Goal: Transaction & Acquisition: Purchase product/service

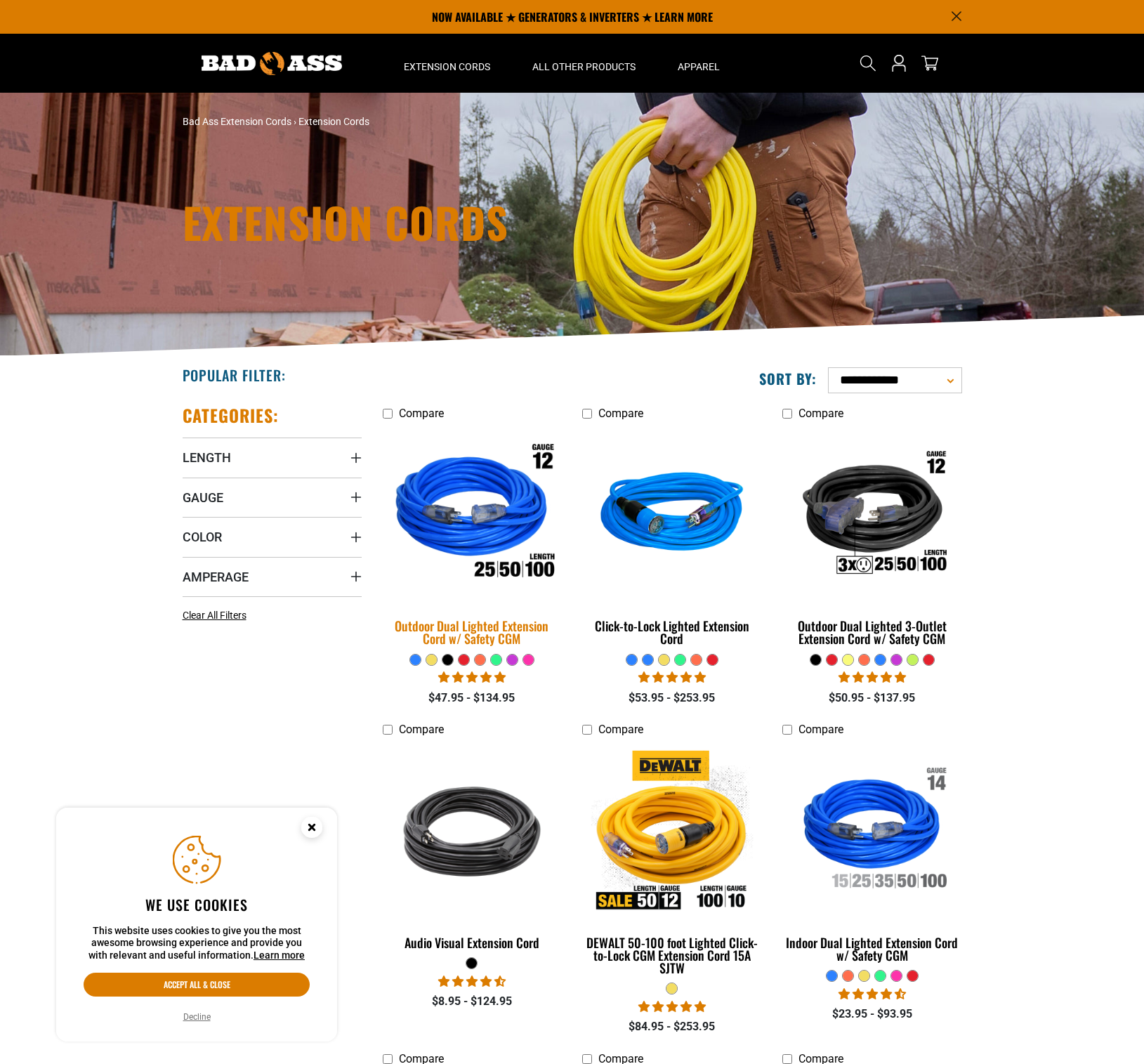
click at [470, 484] on img at bounding box center [472, 514] width 196 height 179
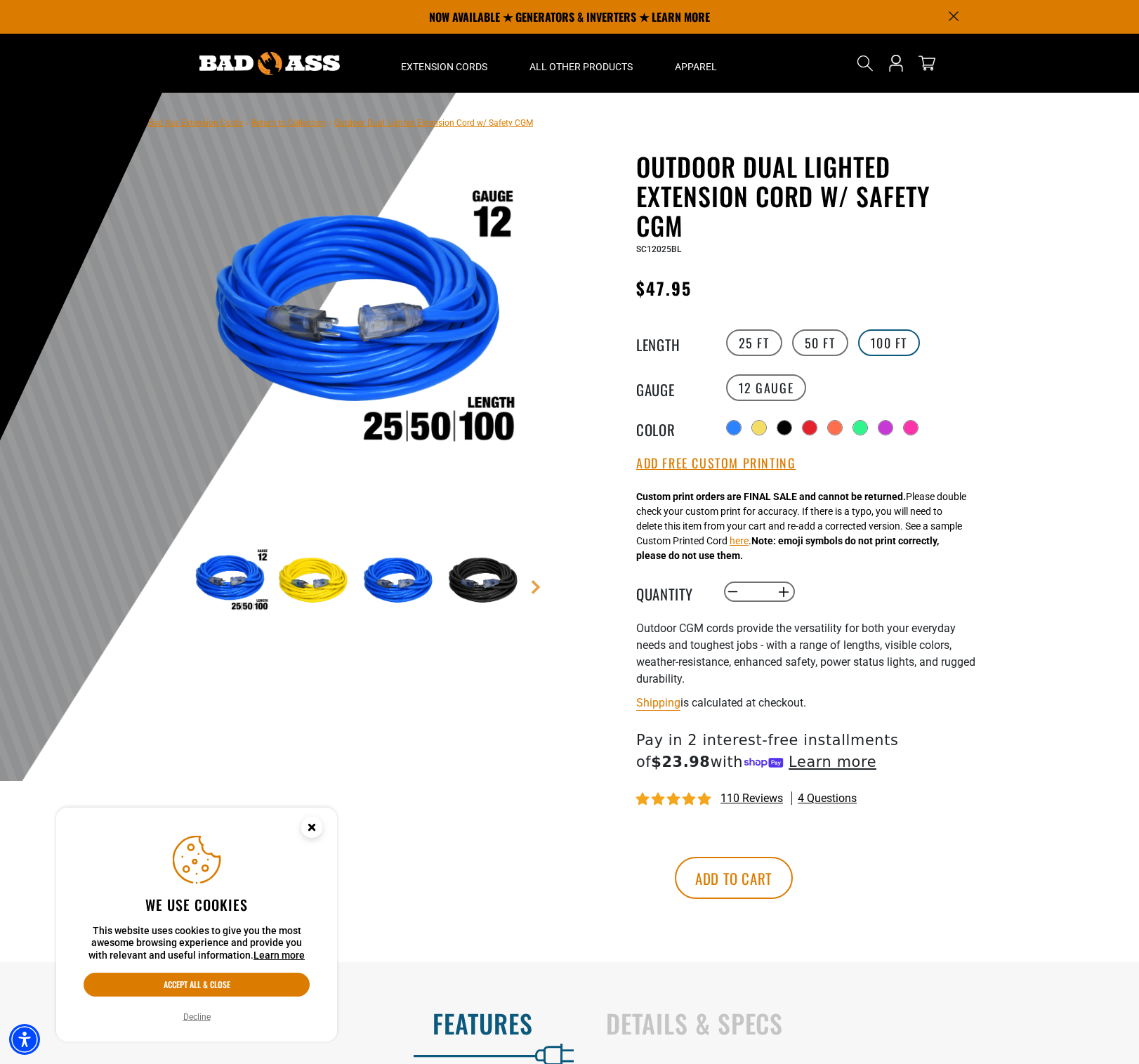
click at [895, 341] on label "100 FT" at bounding box center [889, 343] width 63 height 27
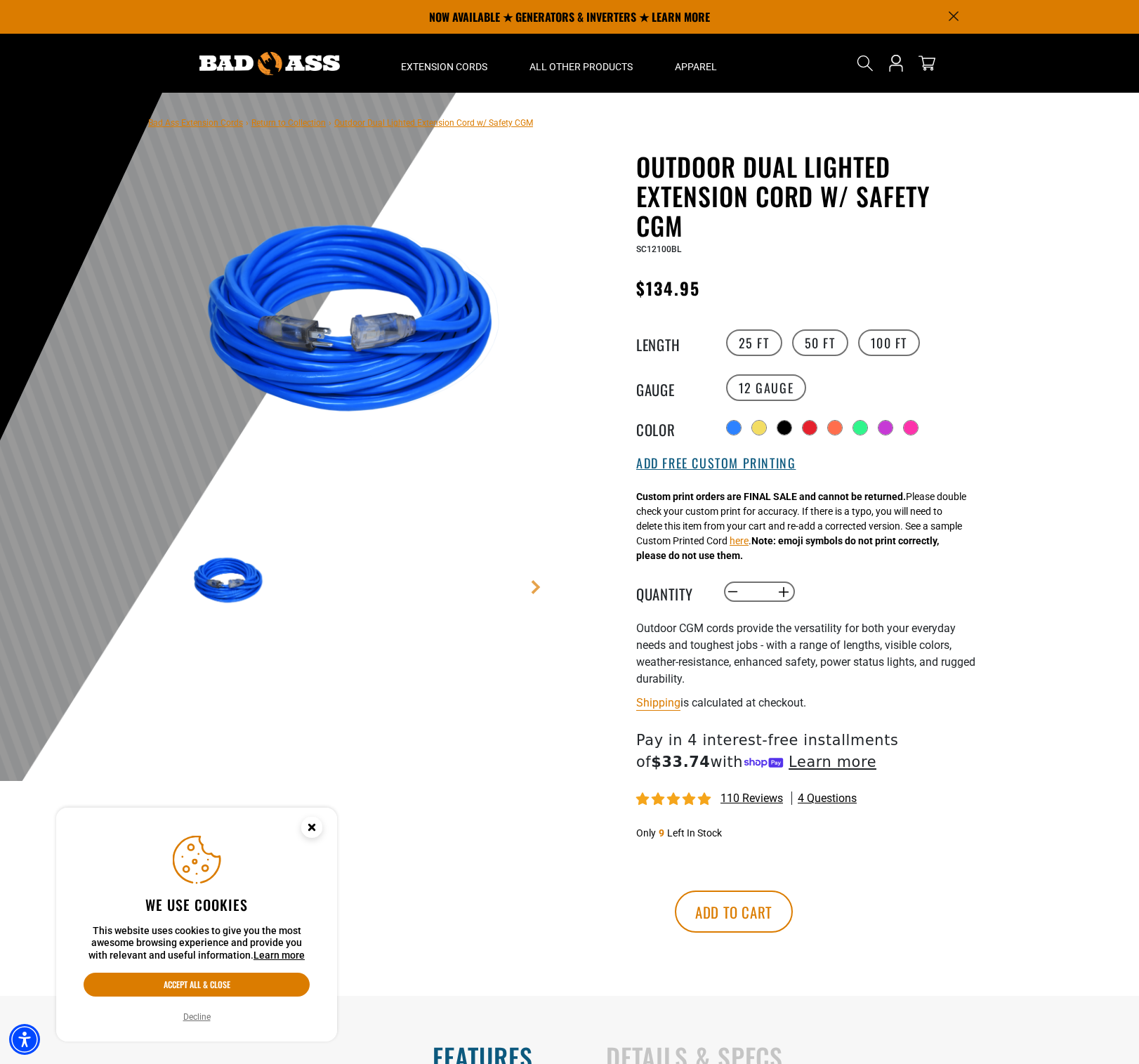
click at [756, 470] on button "Add Free Custom Printing" at bounding box center [716, 463] width 159 height 16
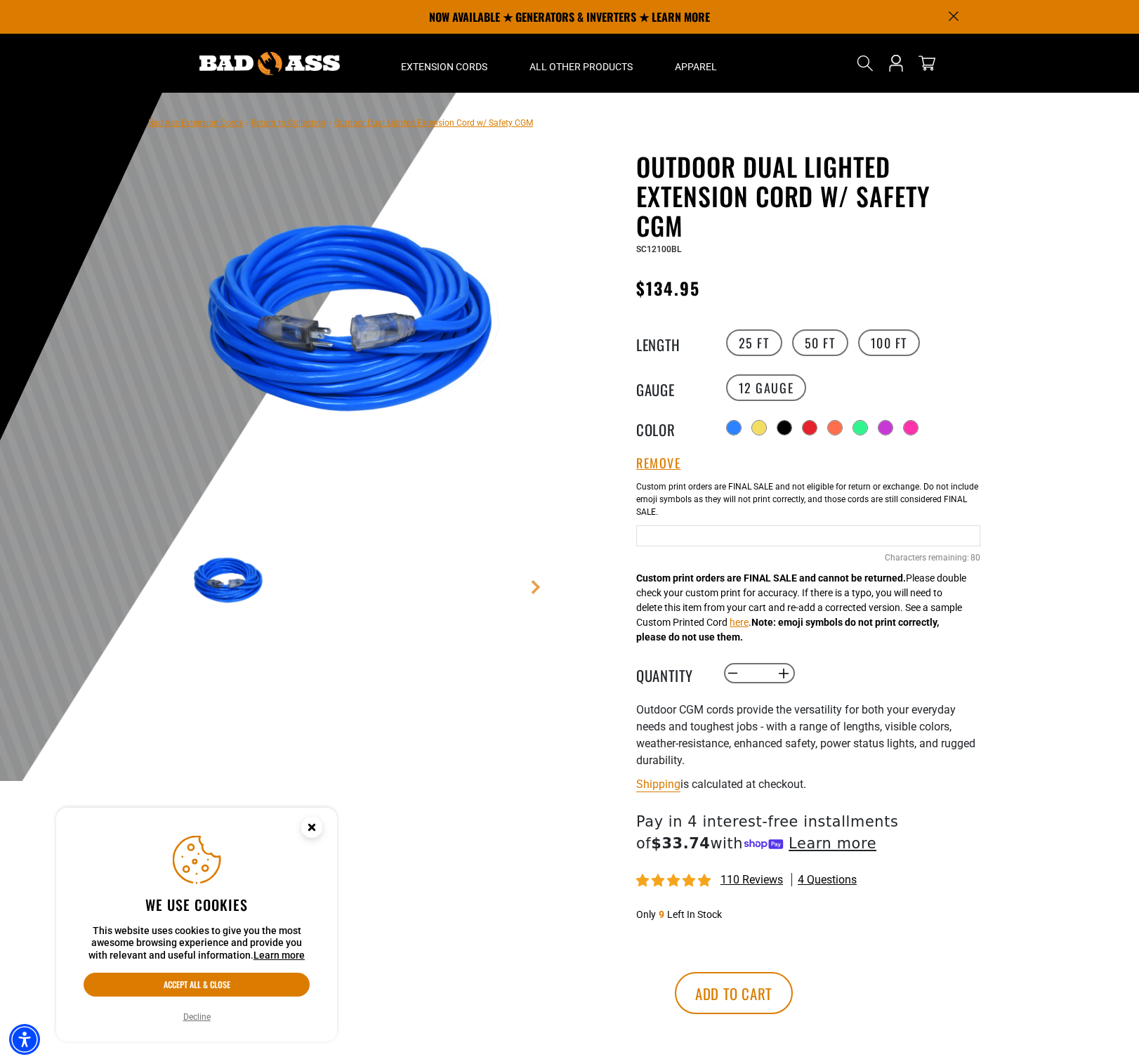
click at [737, 544] on input "Blue Cables" at bounding box center [808, 535] width 344 height 21
type input "*"
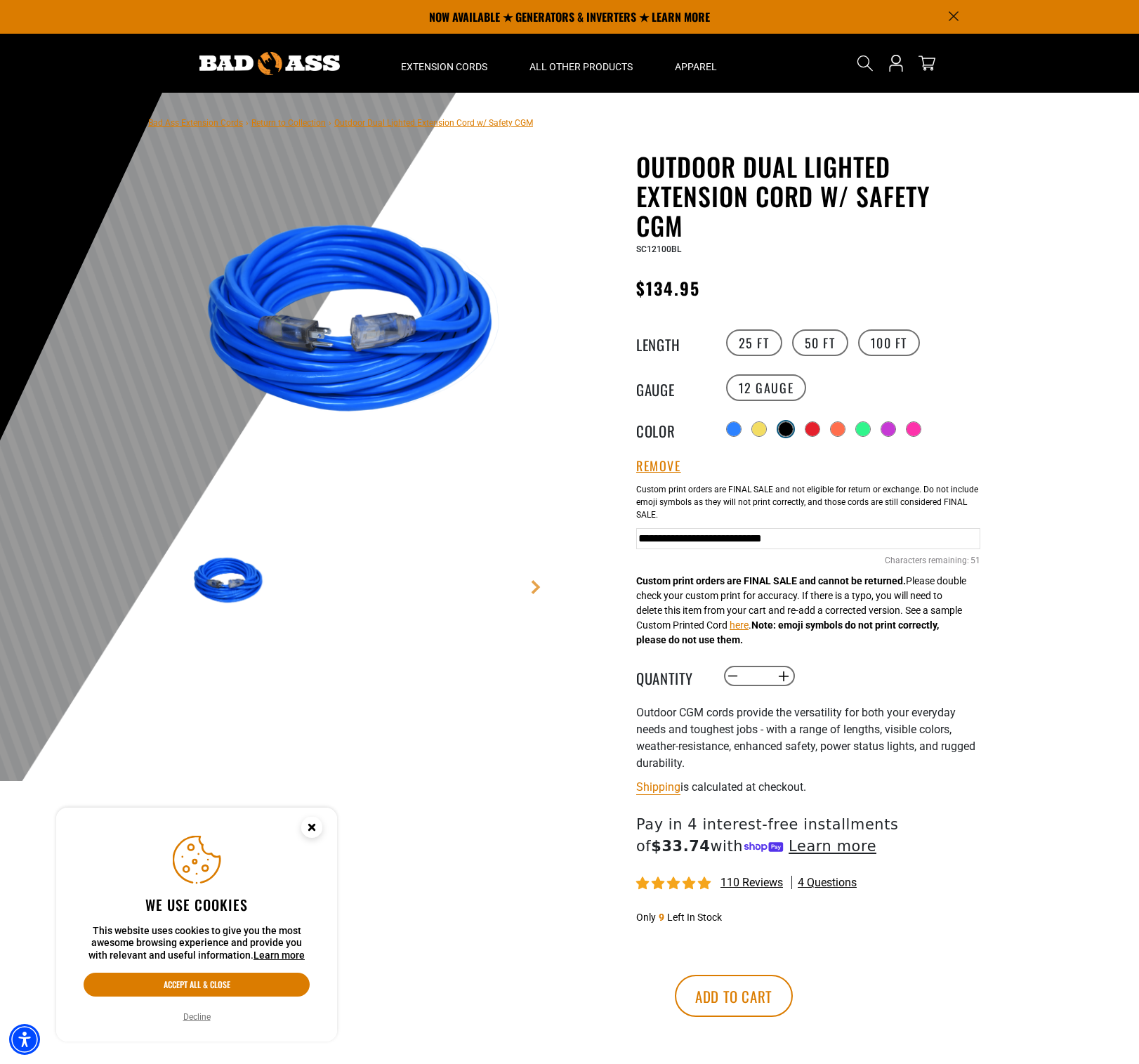
type input "**********"
click at [791, 423] on div at bounding box center [785, 429] width 14 height 14
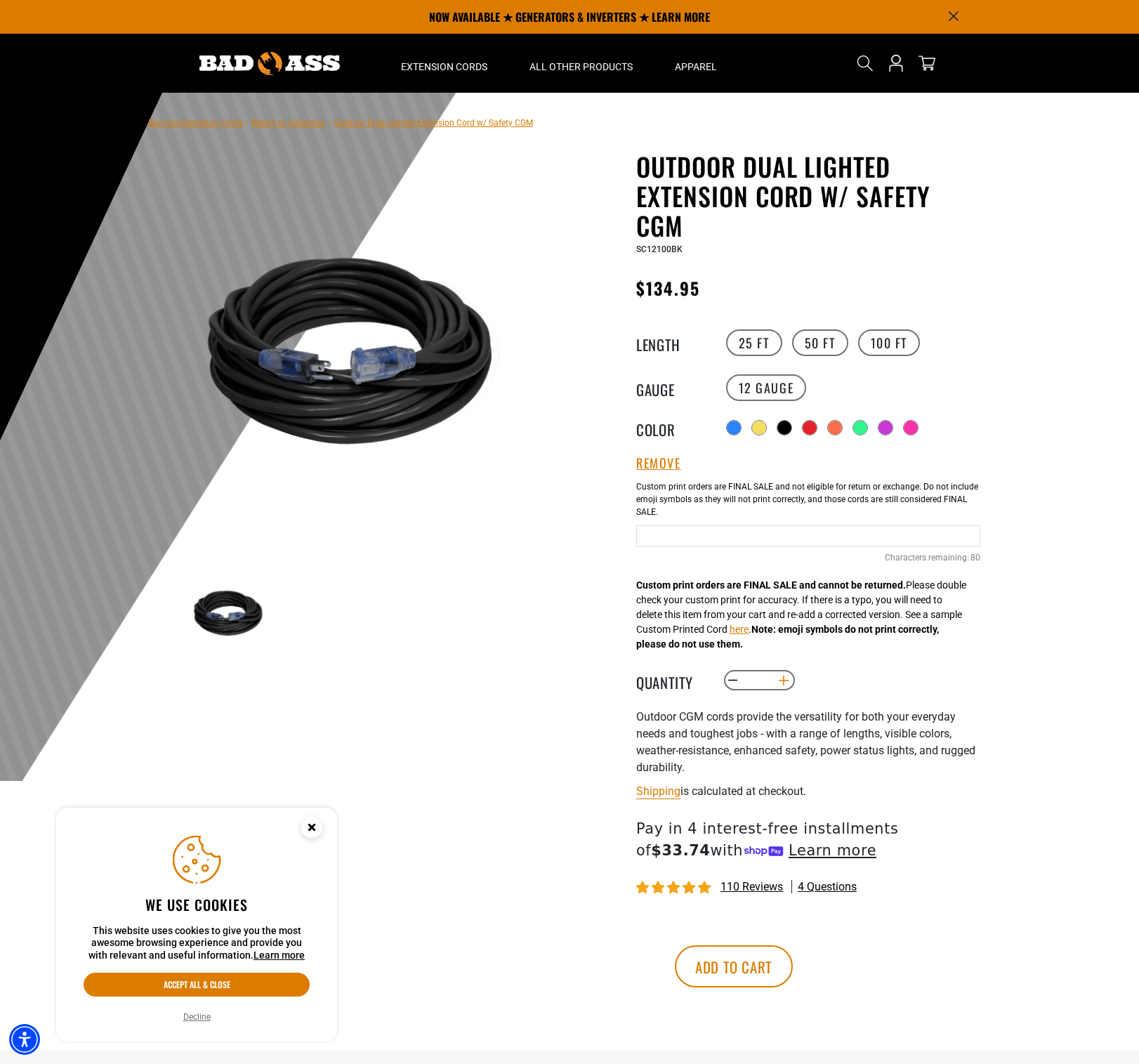
click at [784, 682] on button "Increase quantity for Outdoor Dual Lighted Extension Cord w/ Safety CGM" at bounding box center [783, 680] width 21 height 24
type input "*"
click at [684, 528] on input "Black Cables" at bounding box center [808, 535] width 344 height 21
type input "**********"
click at [810, 341] on label "50 FT" at bounding box center [820, 343] width 56 height 27
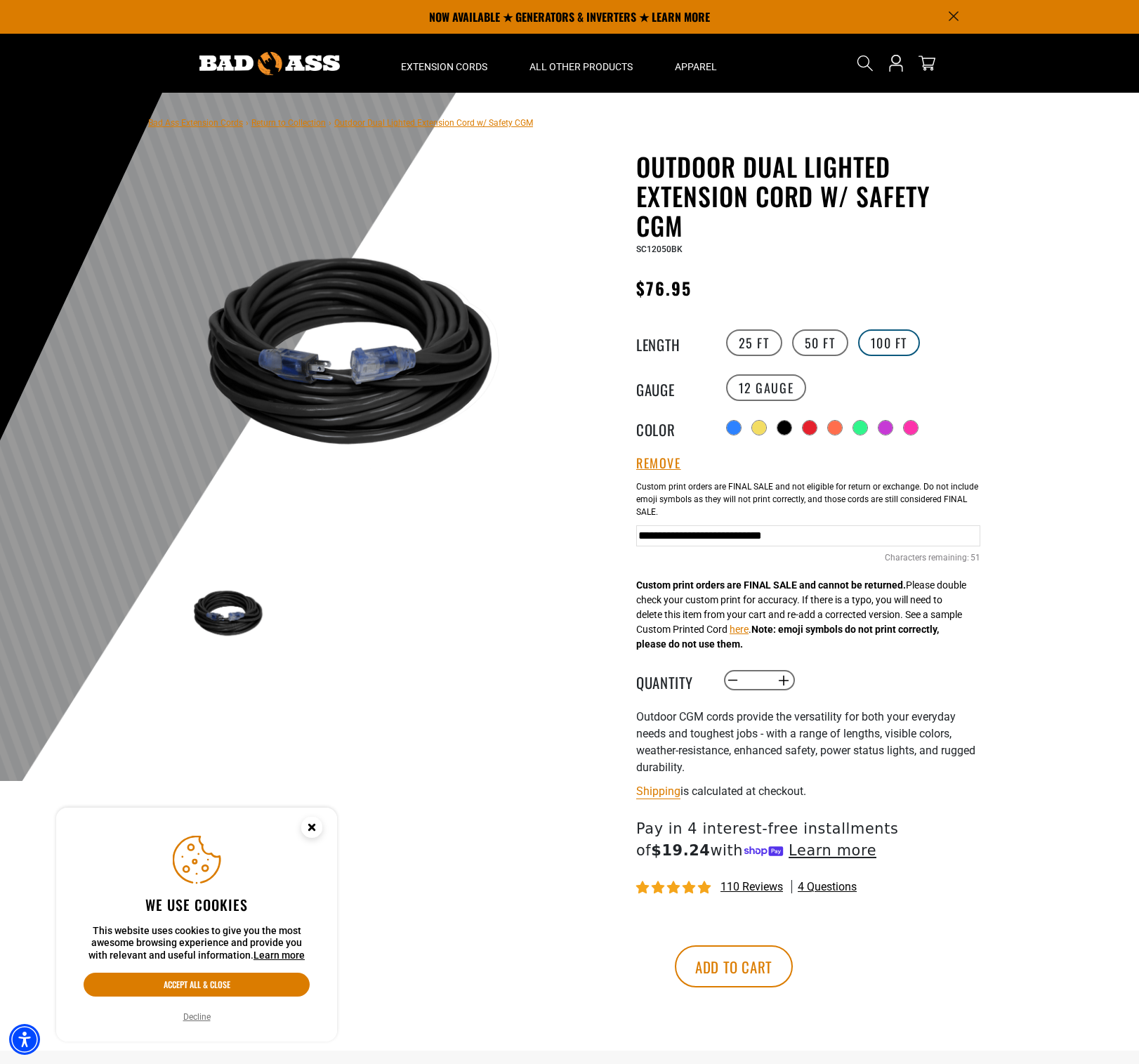
click at [901, 340] on label "100 FT" at bounding box center [889, 343] width 63 height 27
click at [890, 339] on label "100 FT" at bounding box center [889, 343] width 63 height 27
click at [793, 979] on button "Add to cart" at bounding box center [734, 966] width 118 height 42
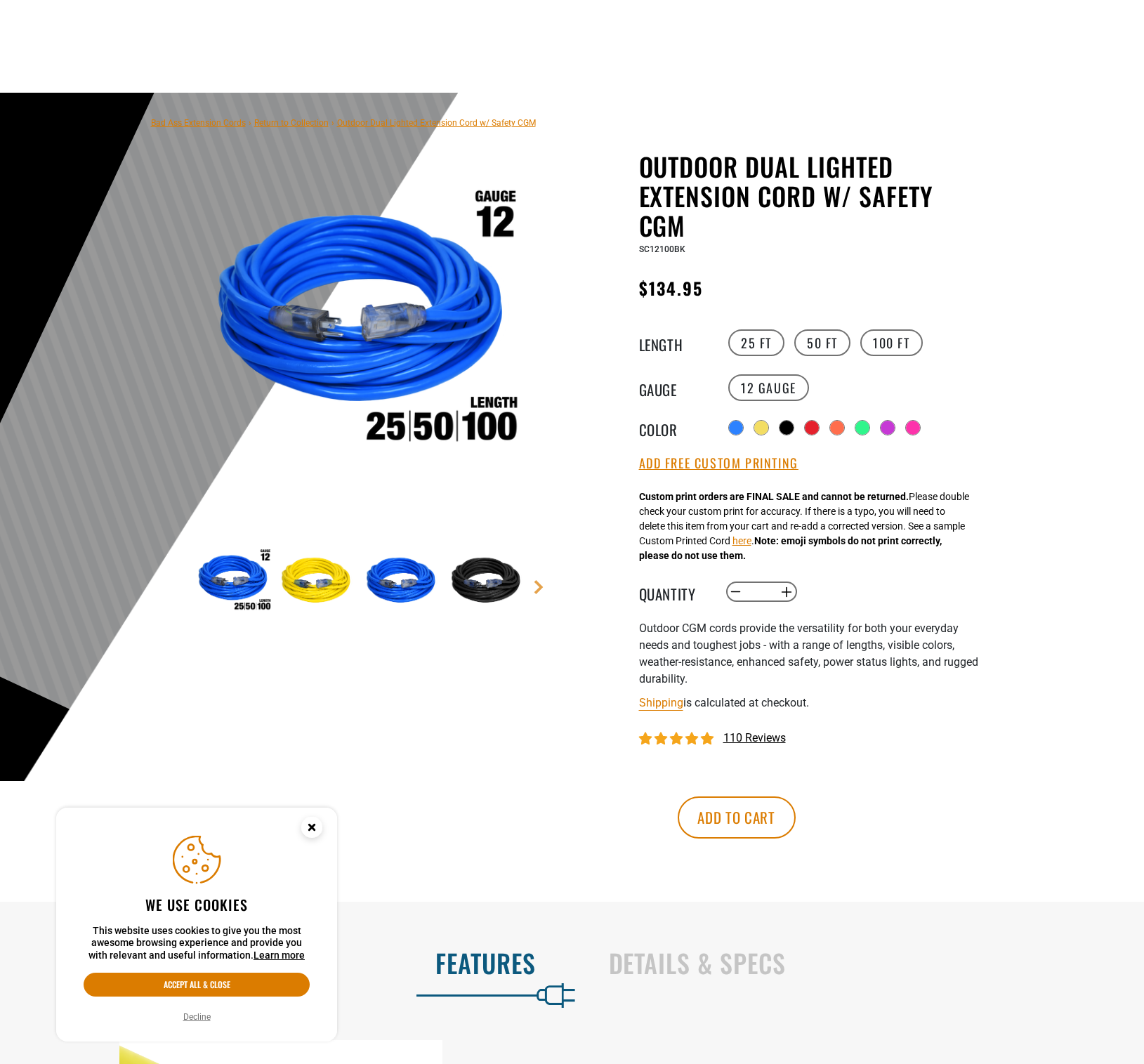
click at [318, 826] on circle "Cookie Consent" at bounding box center [312, 827] width 21 height 21
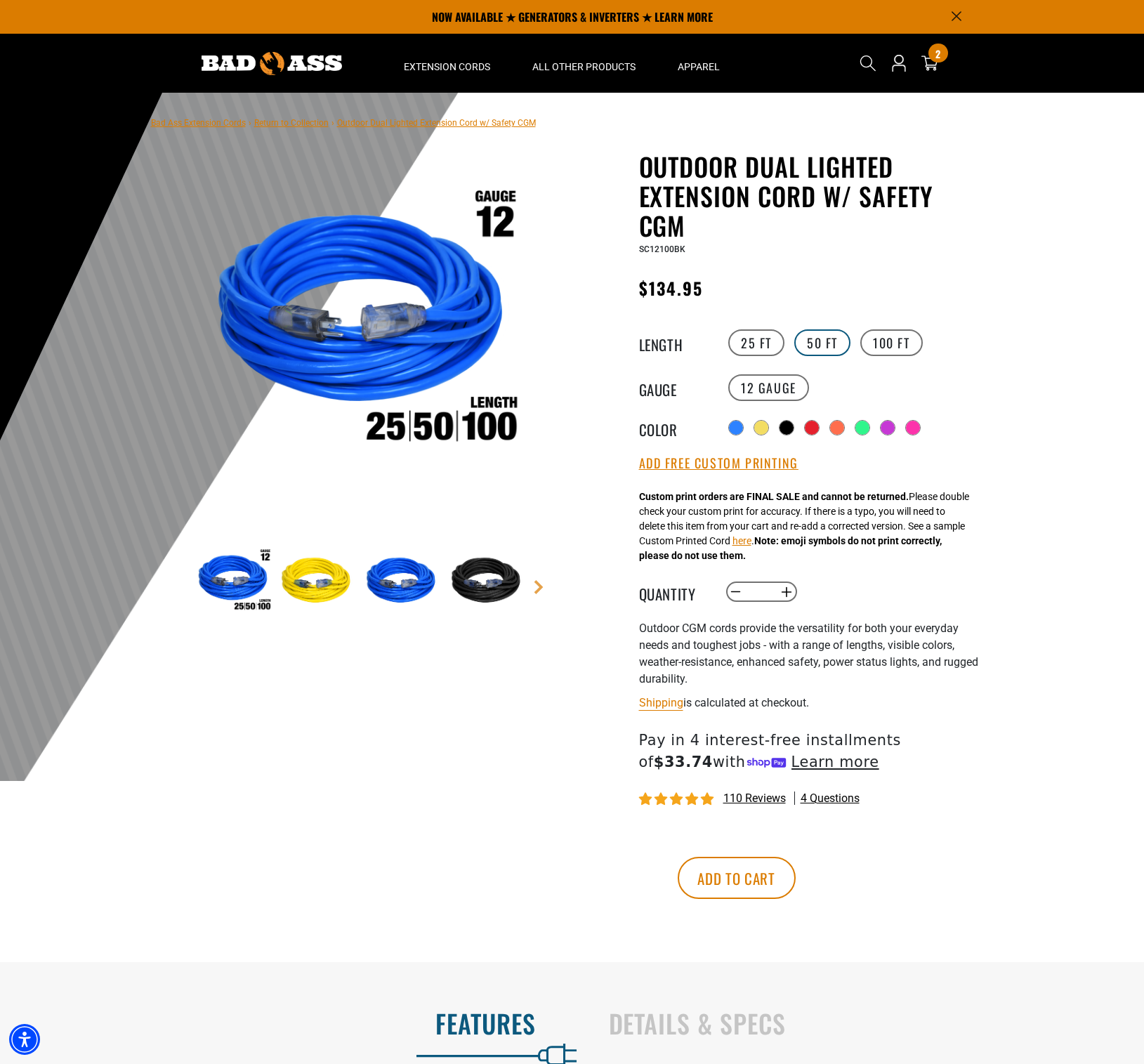
click at [809, 341] on label "50 FT" at bounding box center [823, 343] width 56 height 27
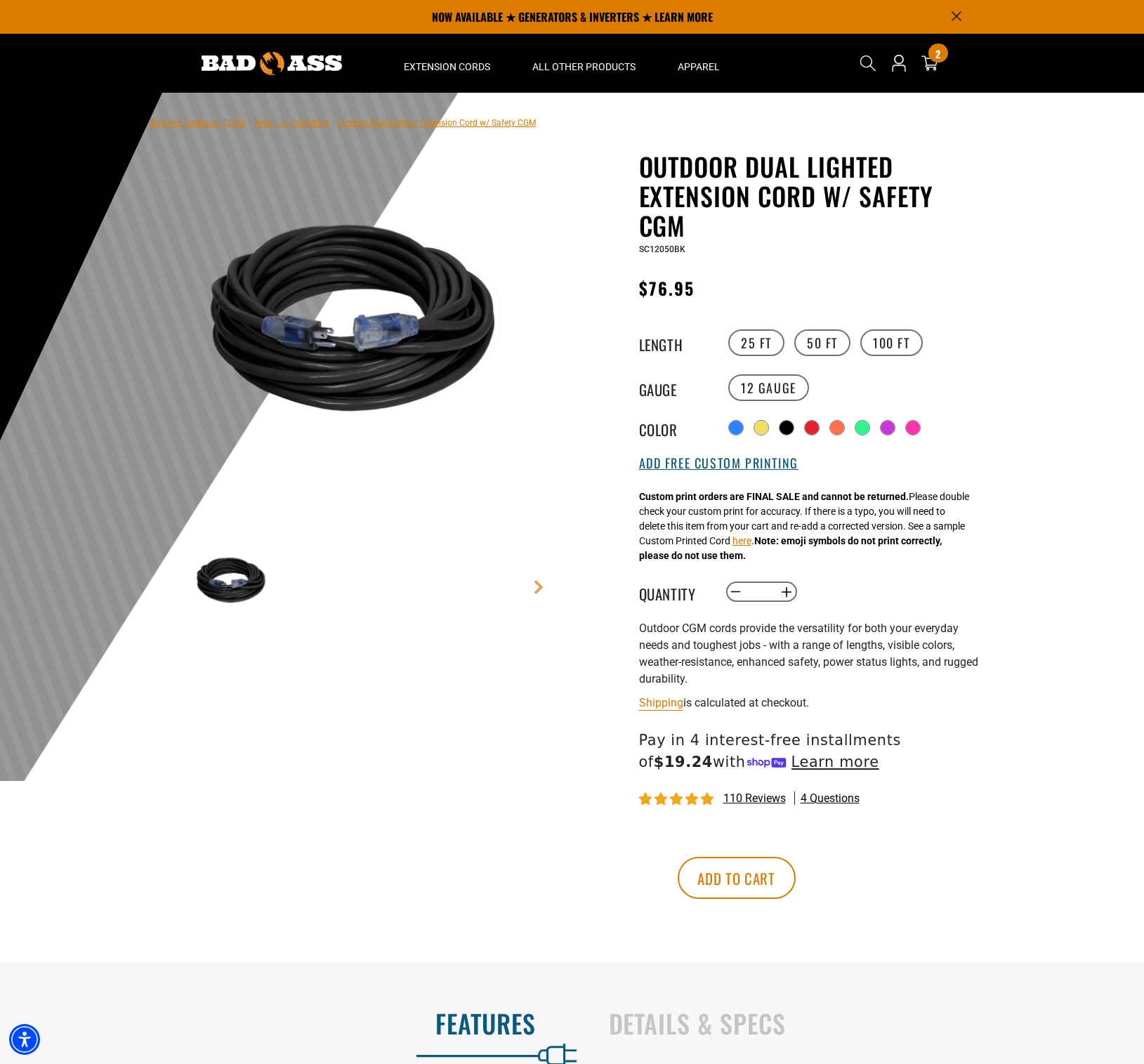
click at [736, 470] on button "Add Free Custom Printing" at bounding box center [719, 463] width 160 height 16
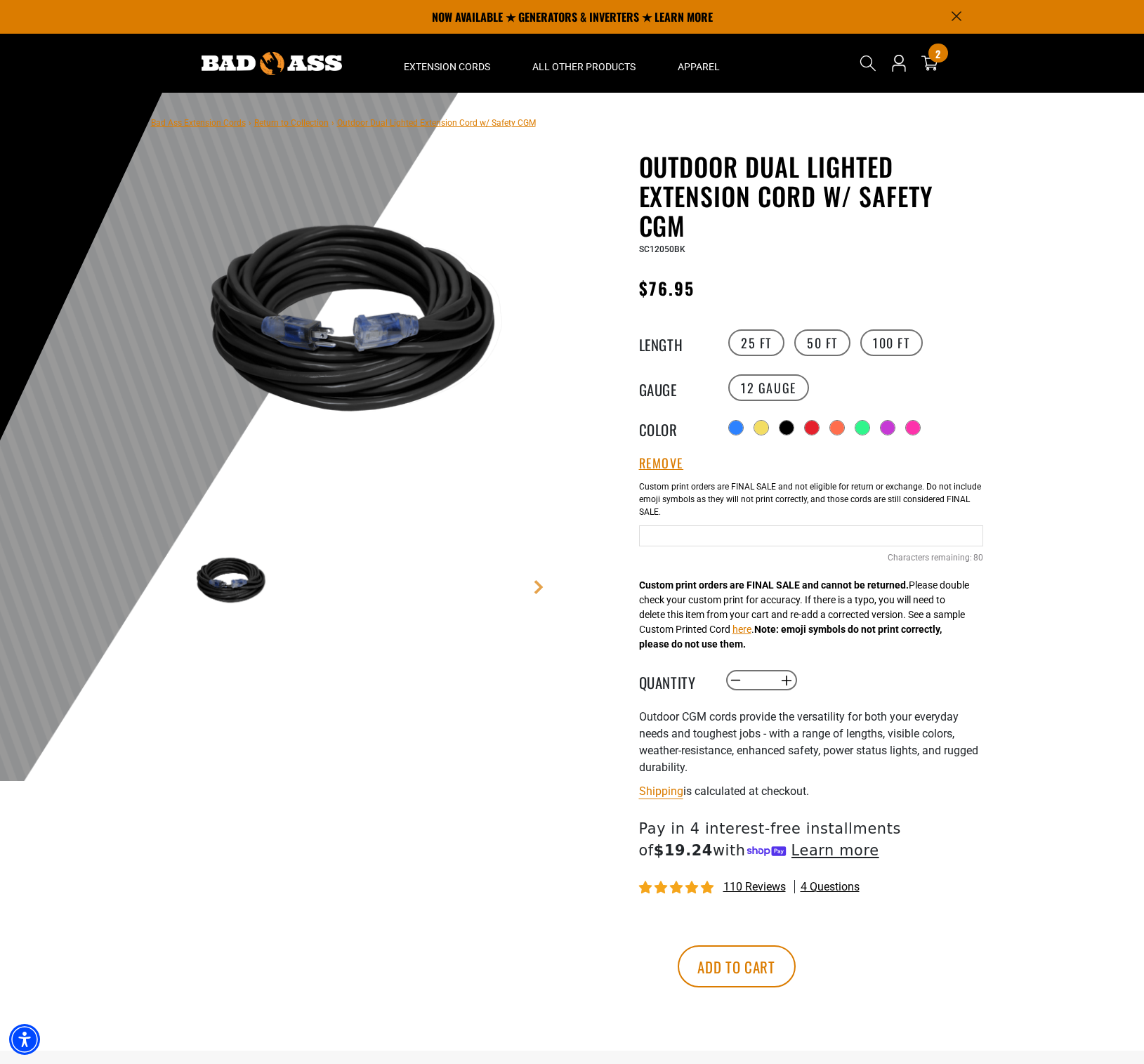
click at [700, 540] on input "Black Cables" at bounding box center [812, 535] width 344 height 21
type input "*"
type input "**********"
click at [784, 676] on button "Increase quantity for Outdoor Dual Lighted Extension Cord w/ Safety CGM" at bounding box center [786, 680] width 21 height 24
type input "*"
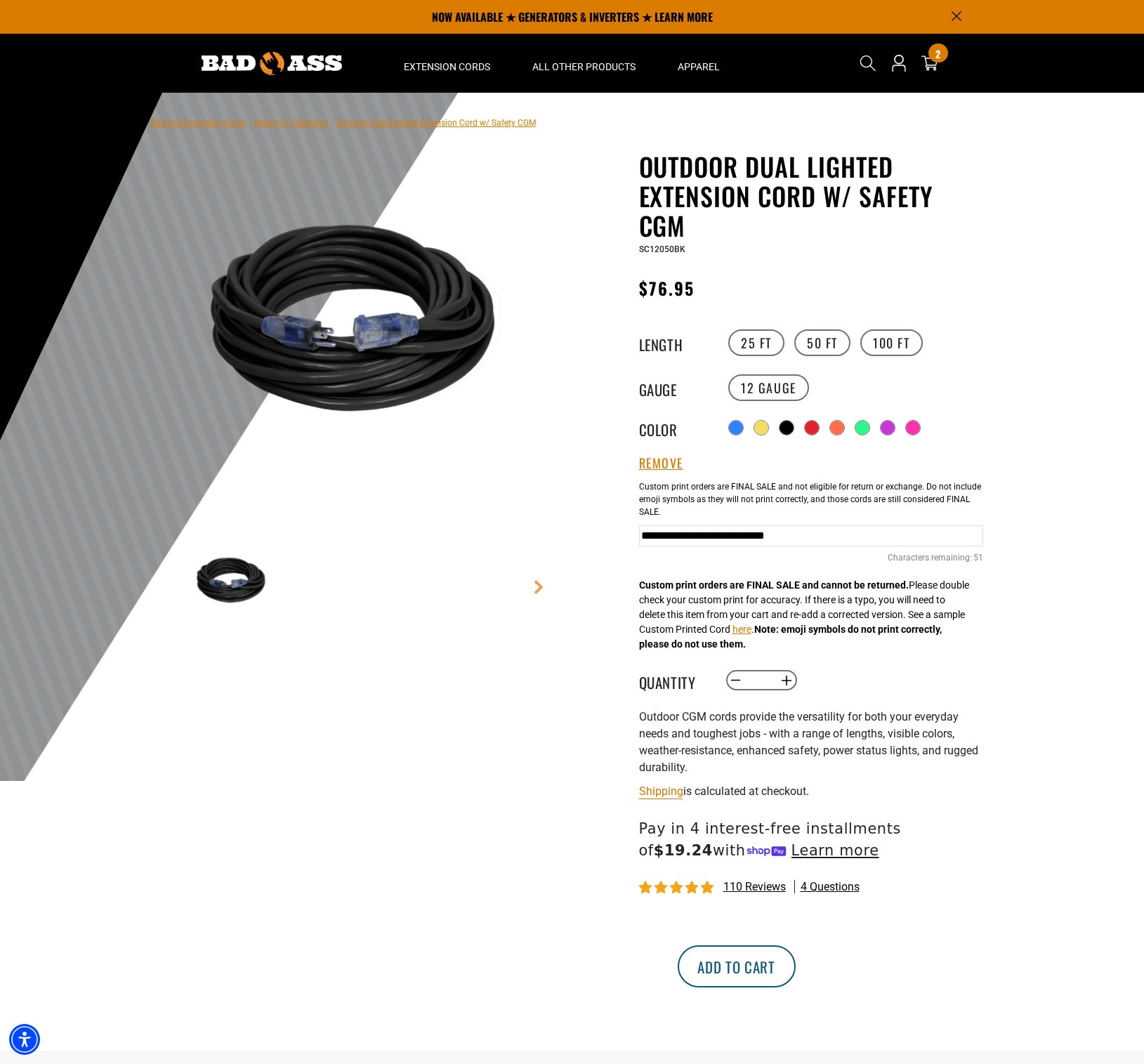
click at [796, 973] on button "Add to cart" at bounding box center [737, 966] width 118 height 42
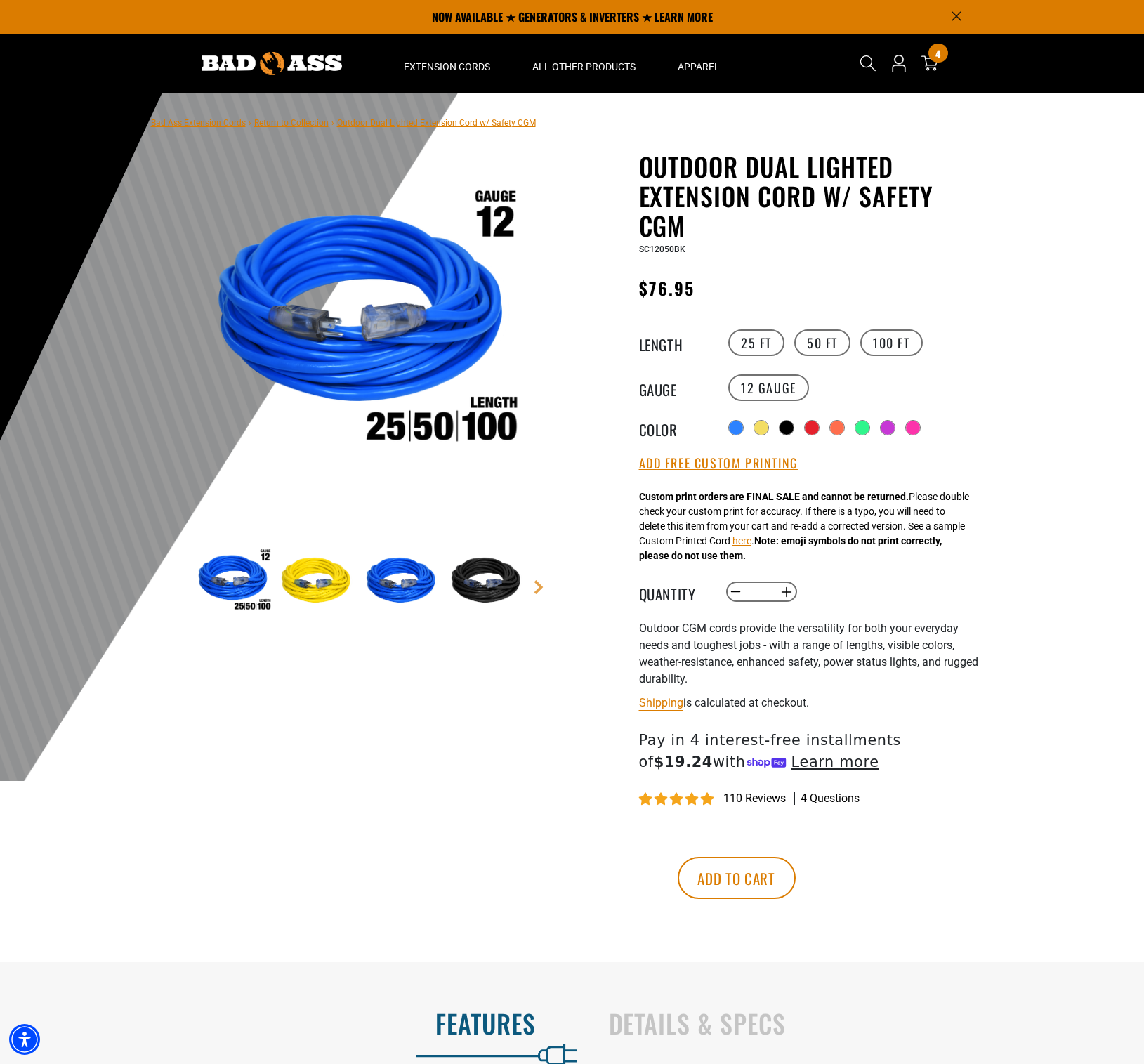
click at [755, 341] on label "25 FT" at bounding box center [756, 343] width 56 height 27
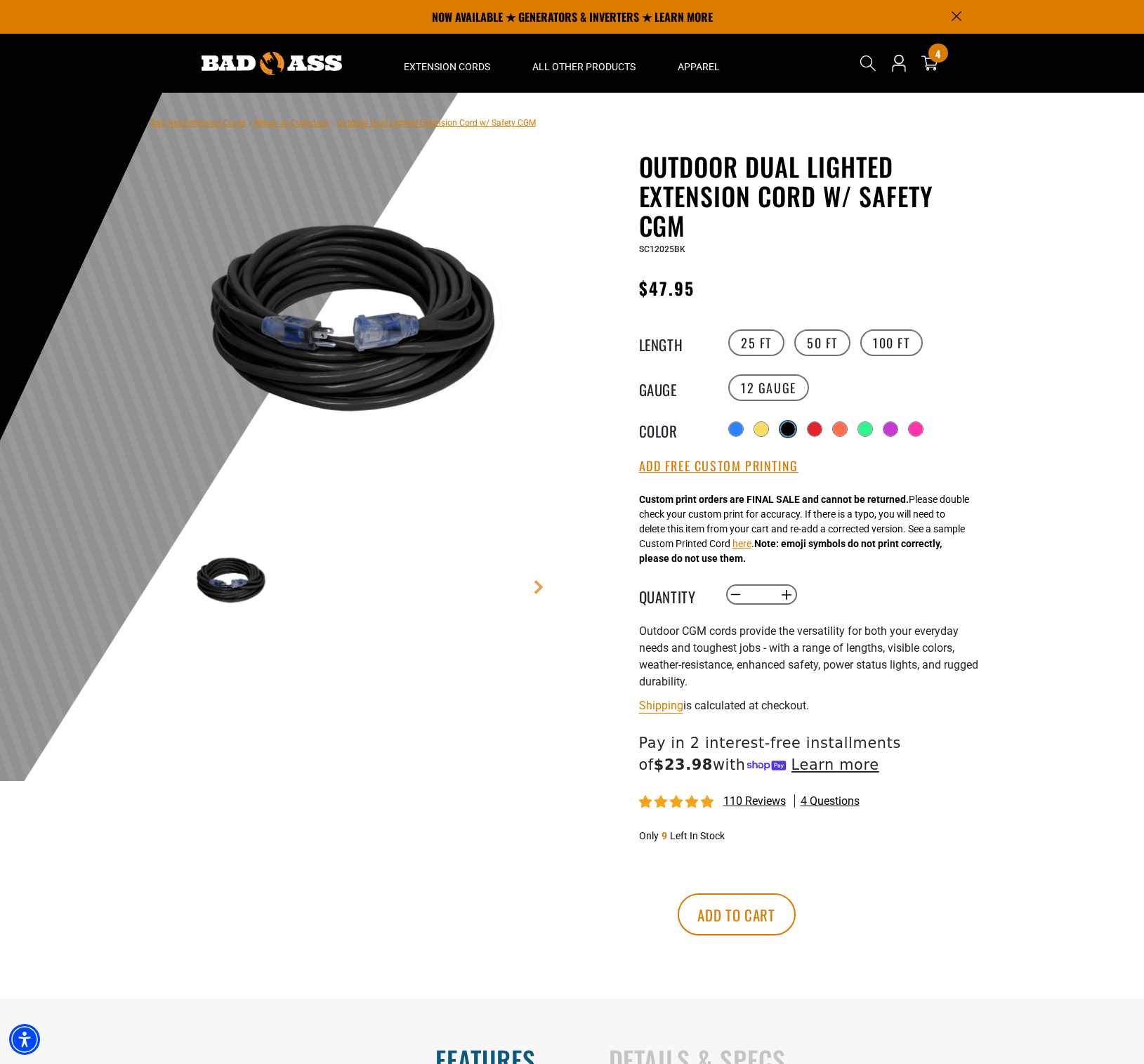
click at [792, 425] on div at bounding box center [788, 429] width 14 height 14
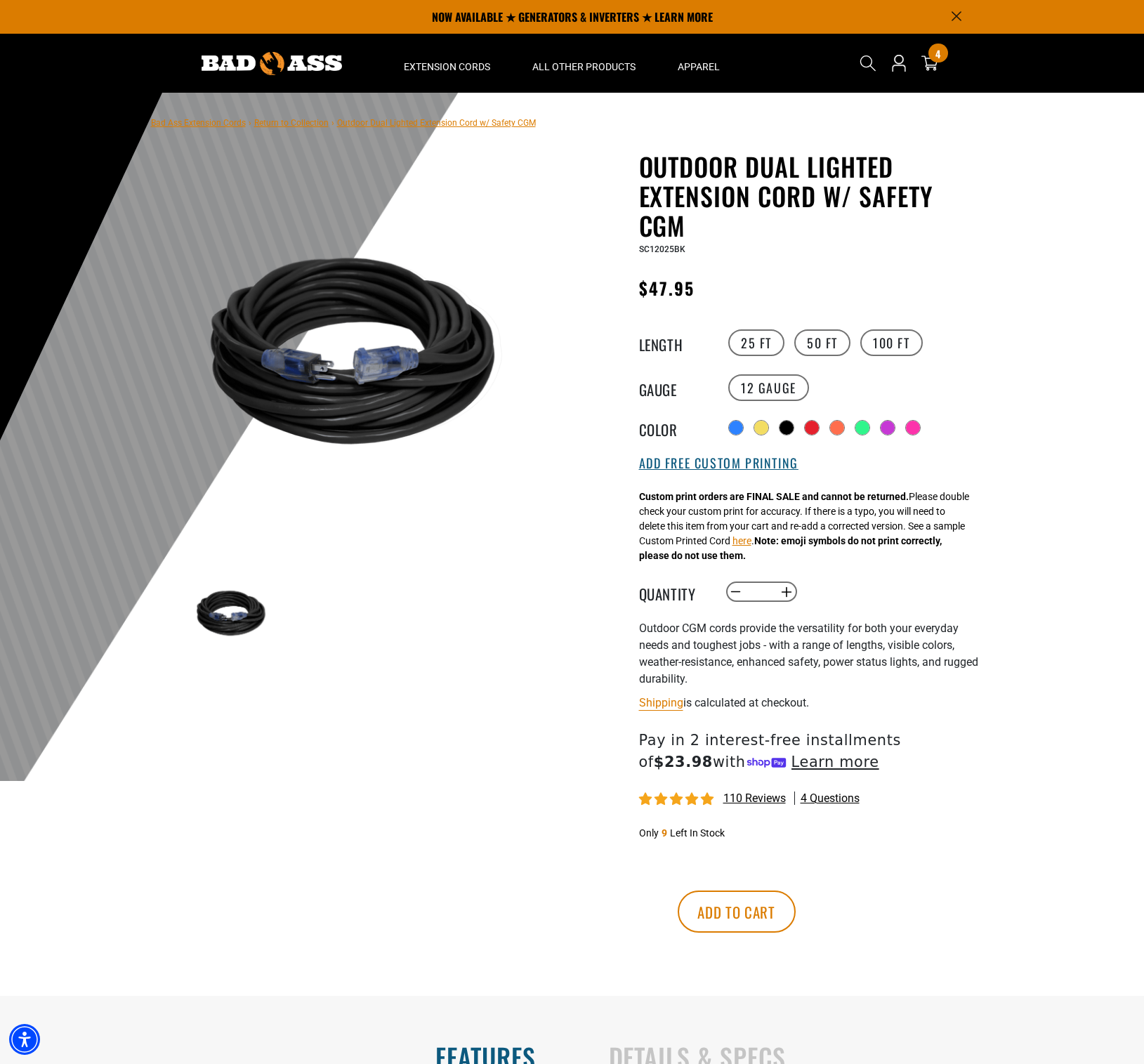
click at [770, 469] on button "Add Free Custom Printing" at bounding box center [719, 463] width 160 height 16
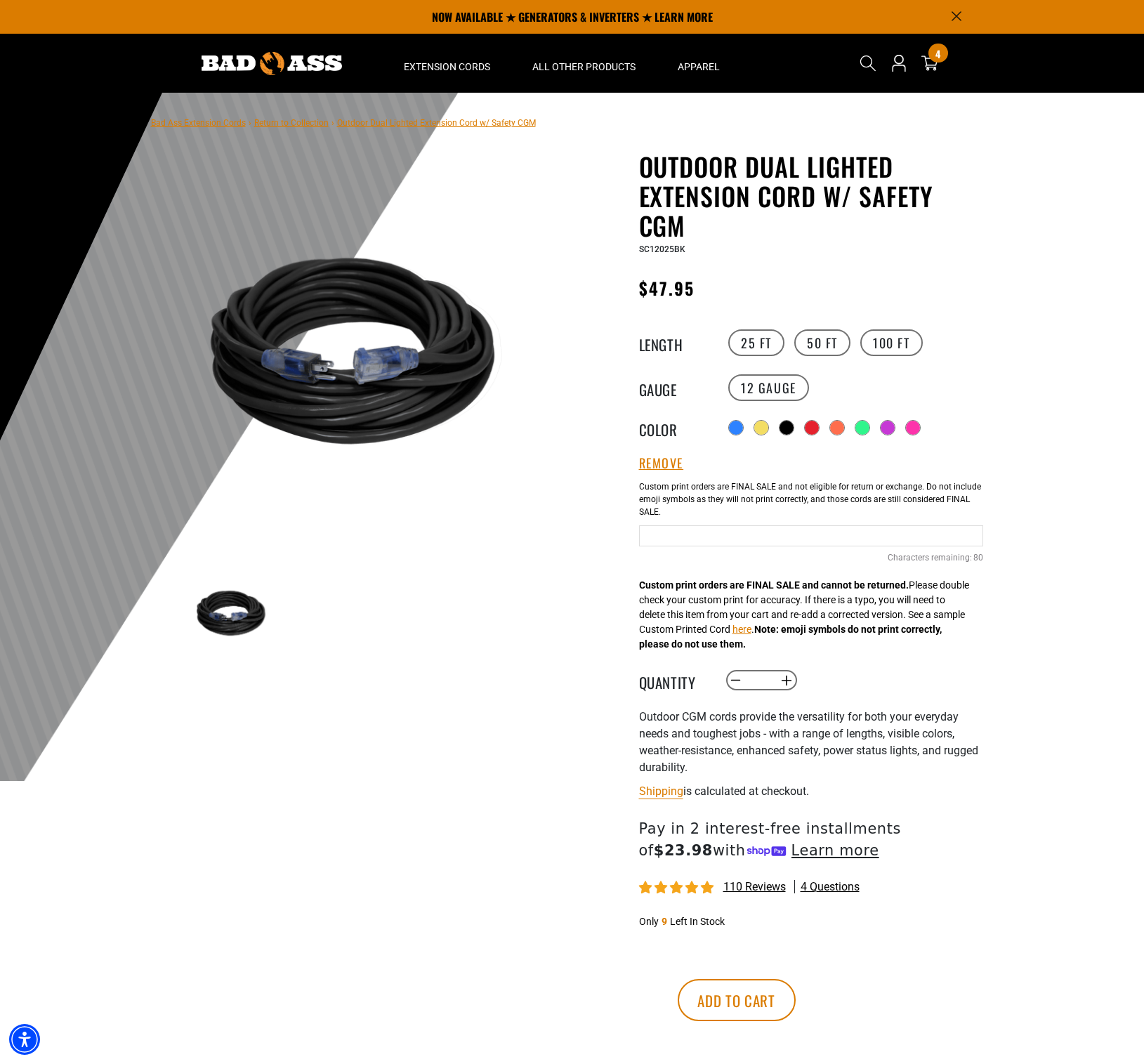
click at [691, 548] on div "Black Cables 80 Characters remaining: / 80" at bounding box center [812, 533] width 344 height 120
click at [691, 531] on input "Black Cables" at bounding box center [812, 535] width 344 height 21
type input "*"
type input "**********"
click at [789, 681] on button "Increase quantity for Outdoor Dual Lighted Extension Cord w/ Safety CGM" at bounding box center [786, 680] width 21 height 24
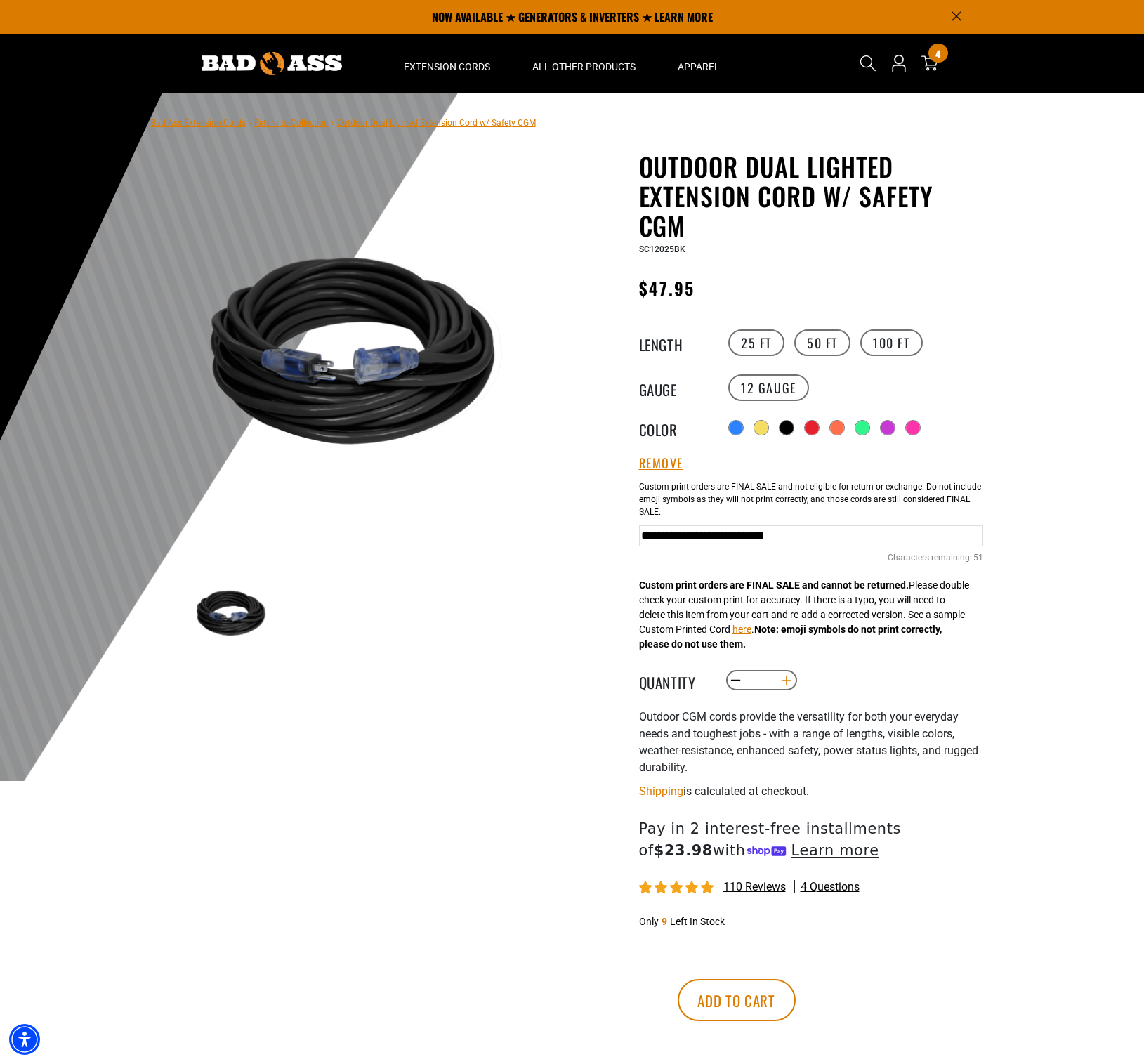
type input "*"
click at [796, 1003] on button "Add to cart" at bounding box center [737, 1000] width 118 height 42
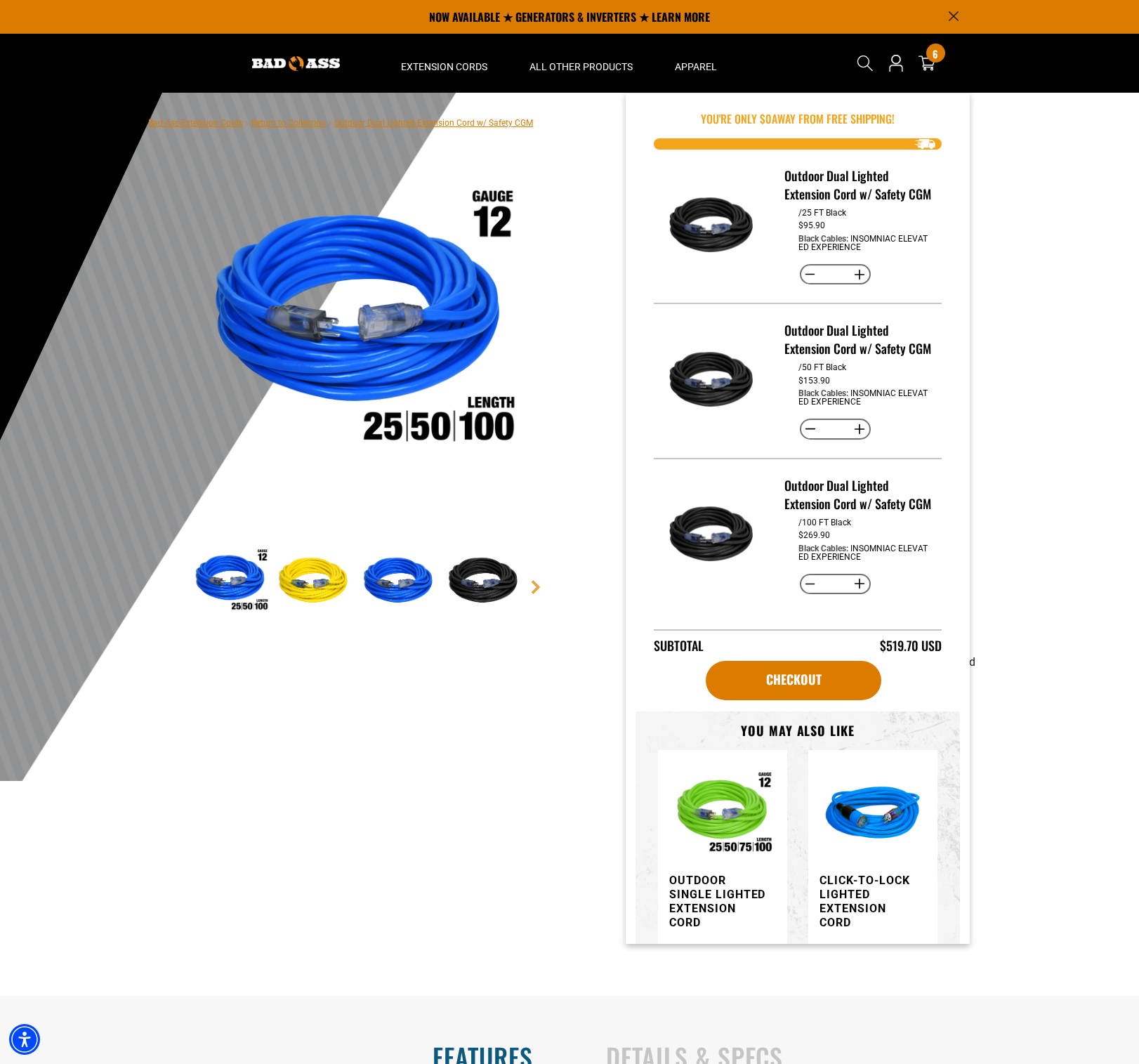
click at [931, 55] on div "6 6 items" at bounding box center [936, 53] width 19 height 19
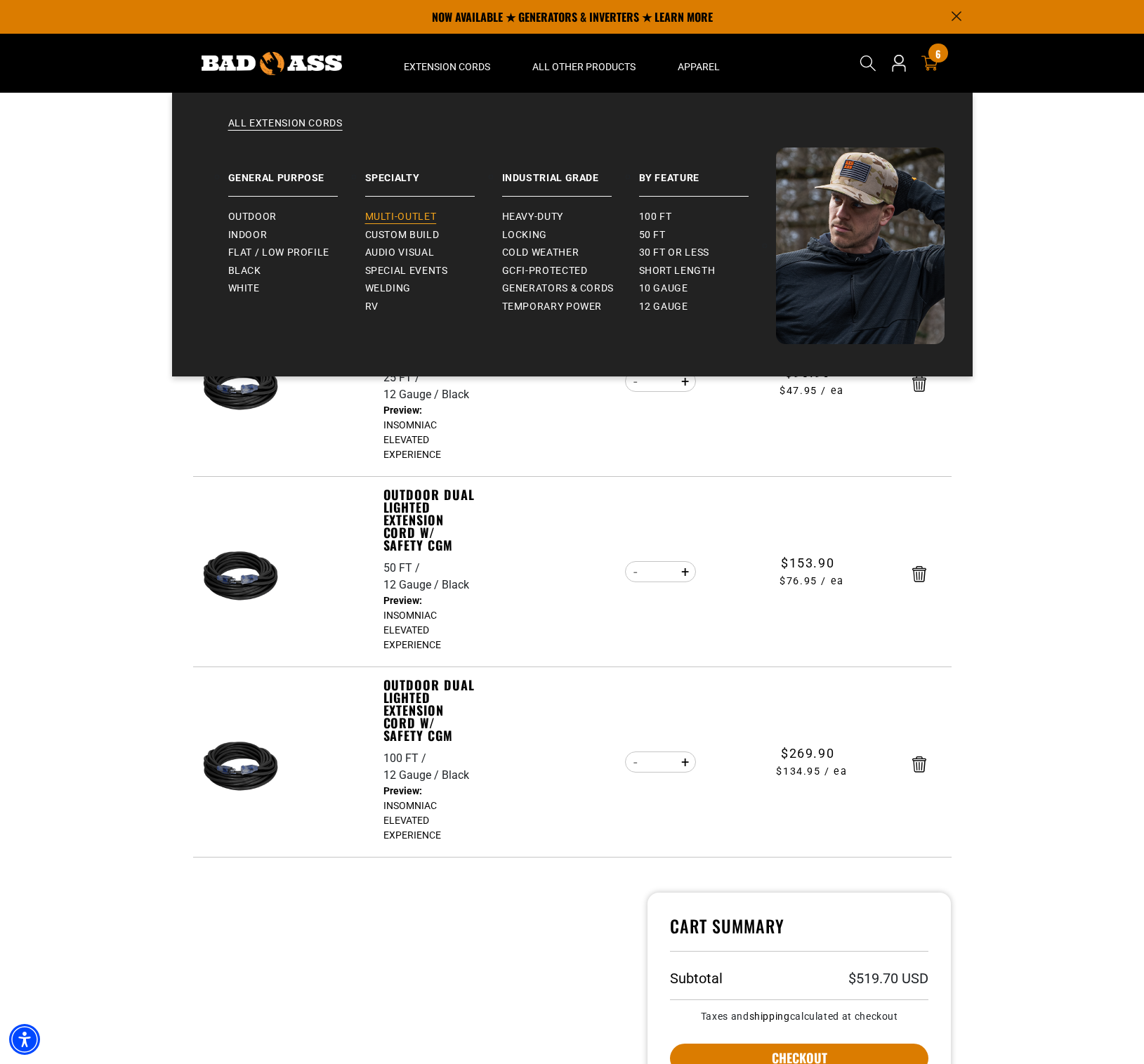
click at [425, 219] on span "Multi-Outlet" at bounding box center [401, 216] width 72 height 13
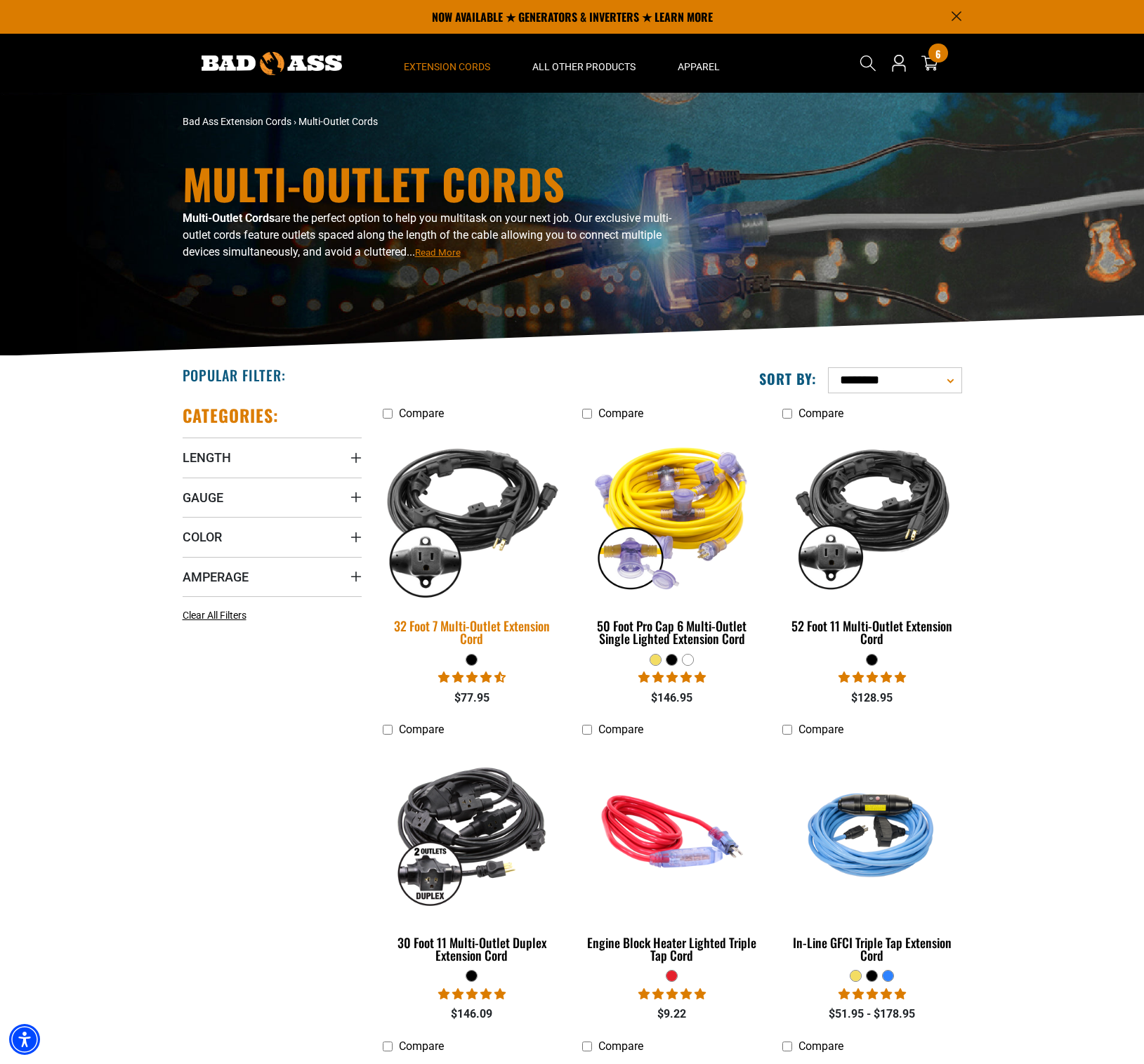
scroll to position [106, 0]
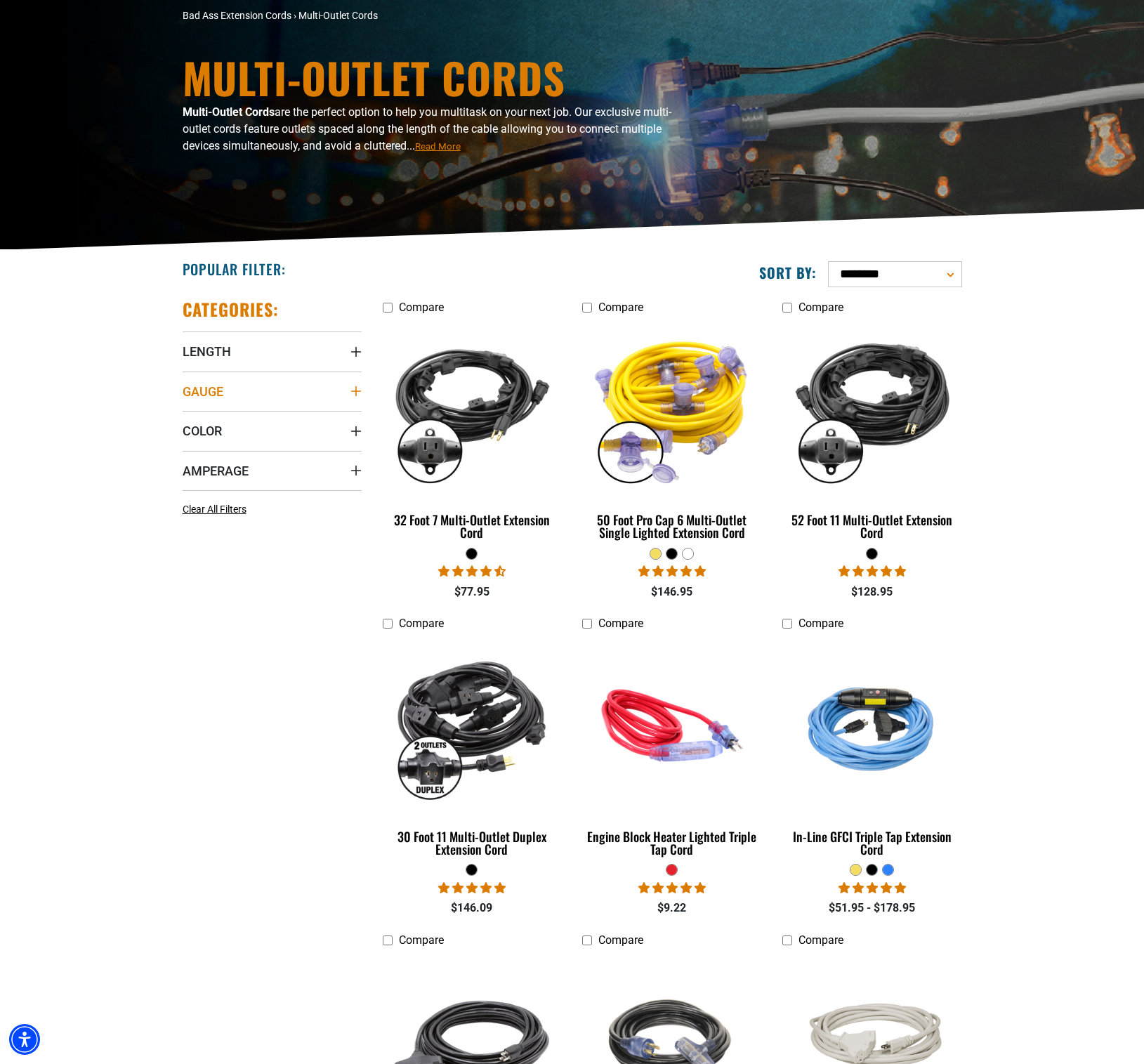
click at [207, 393] on span "Gauge" at bounding box center [202, 391] width 41 height 16
click at [281, 443] on icon at bounding box center [277, 444] width 11 height 18
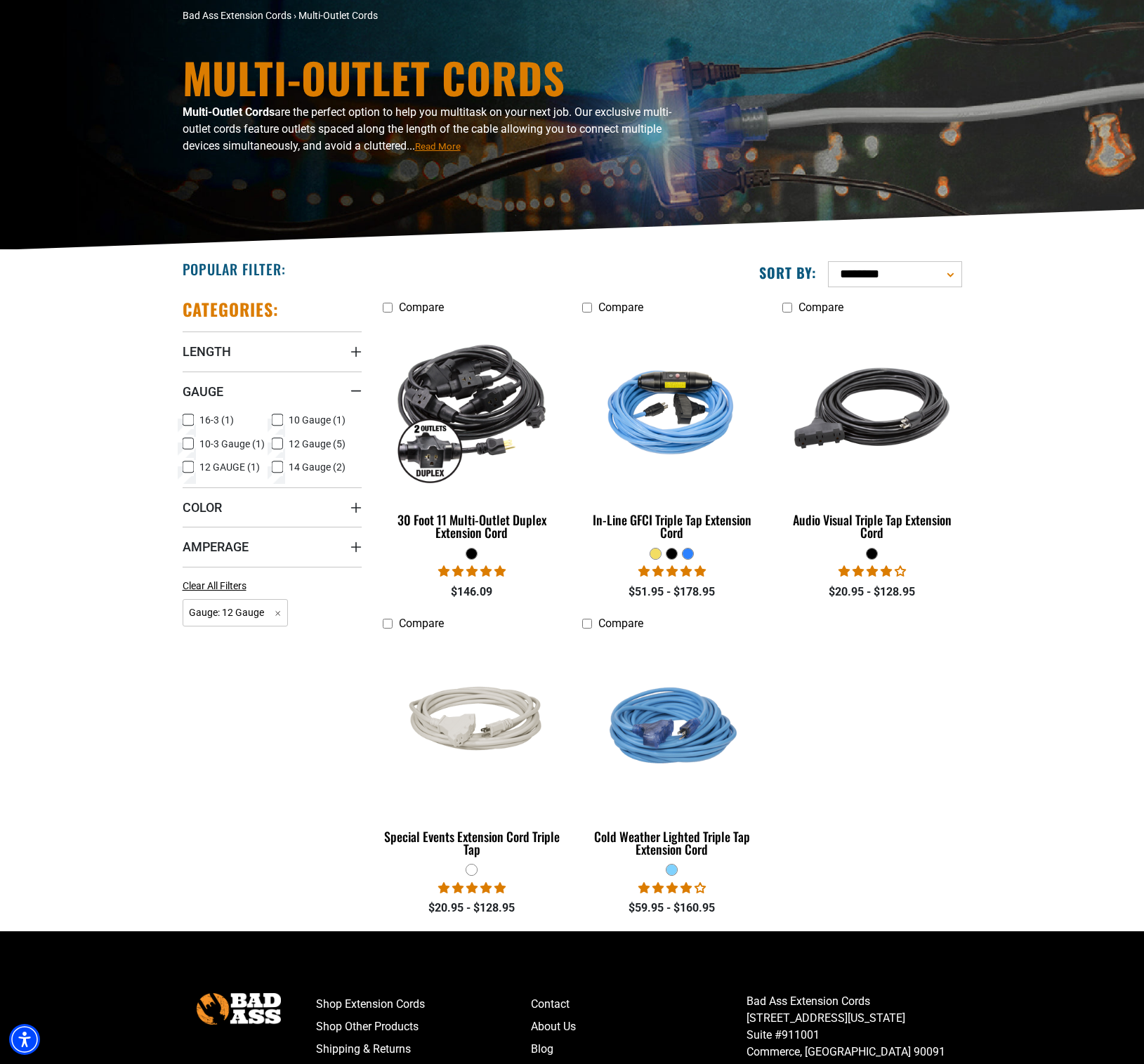
click at [186, 475] on icon at bounding box center [188, 467] width 11 height 18
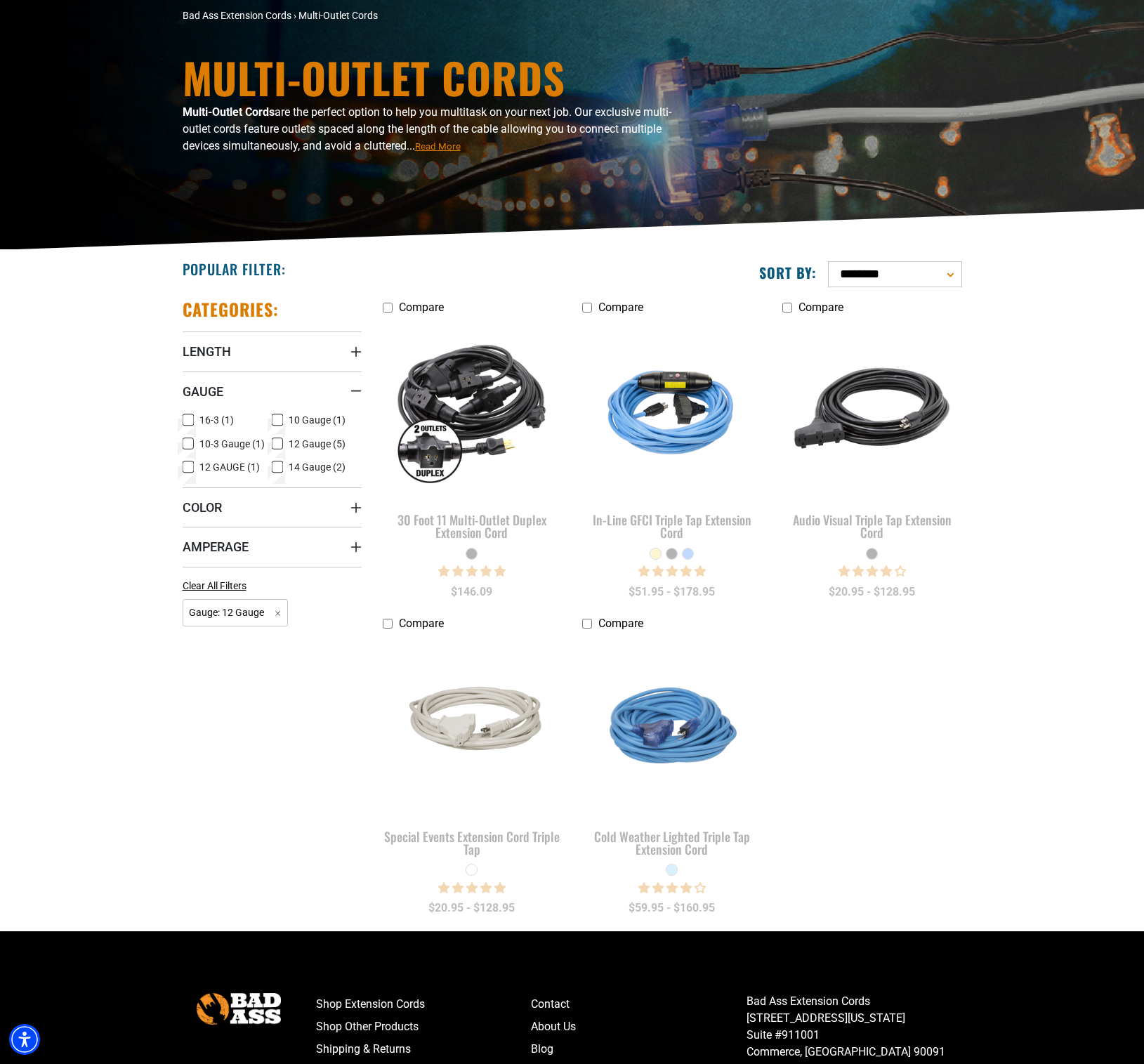
click at [273, 441] on icon at bounding box center [277, 444] width 8 height 7
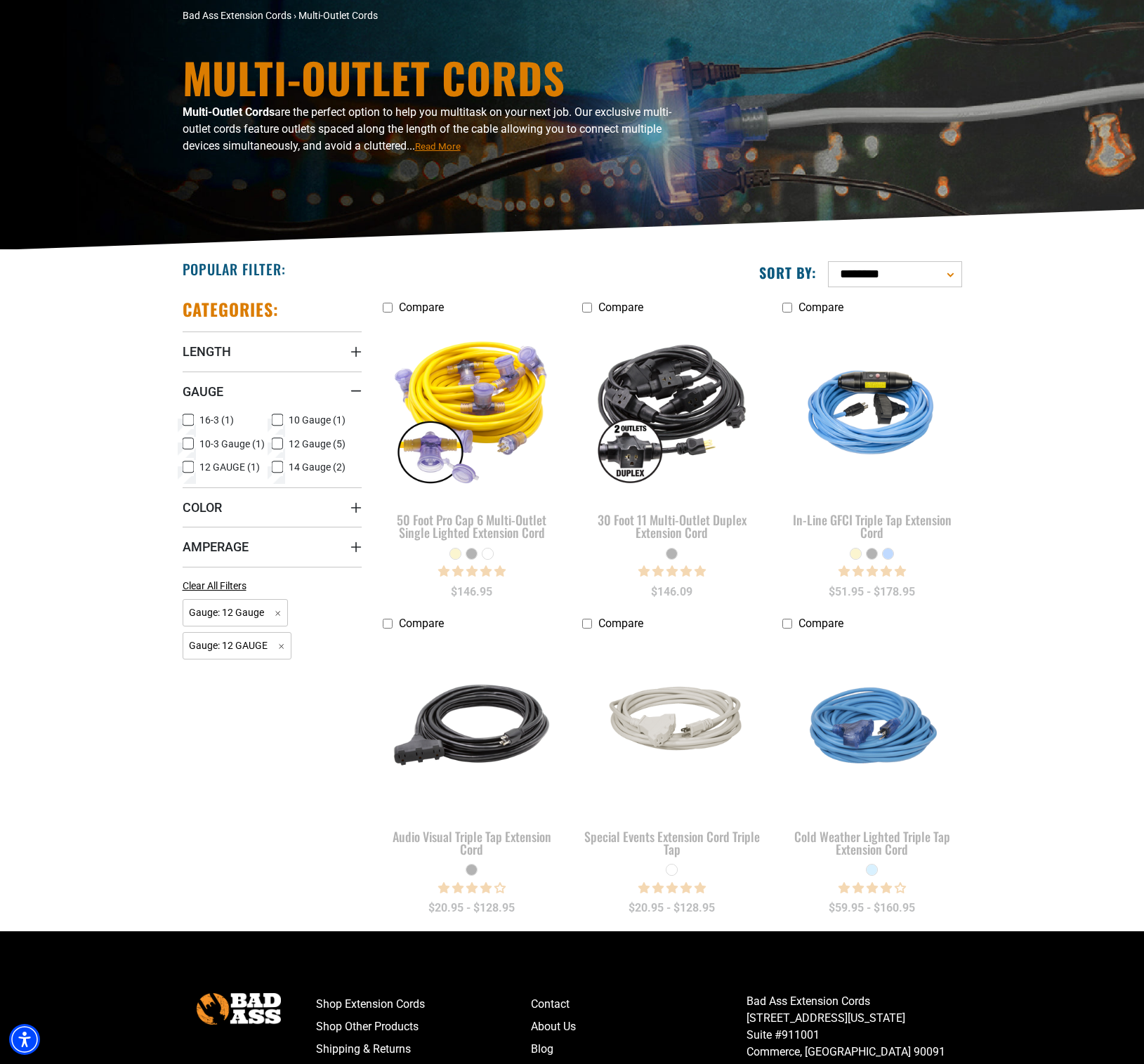
scroll to position [10, 0]
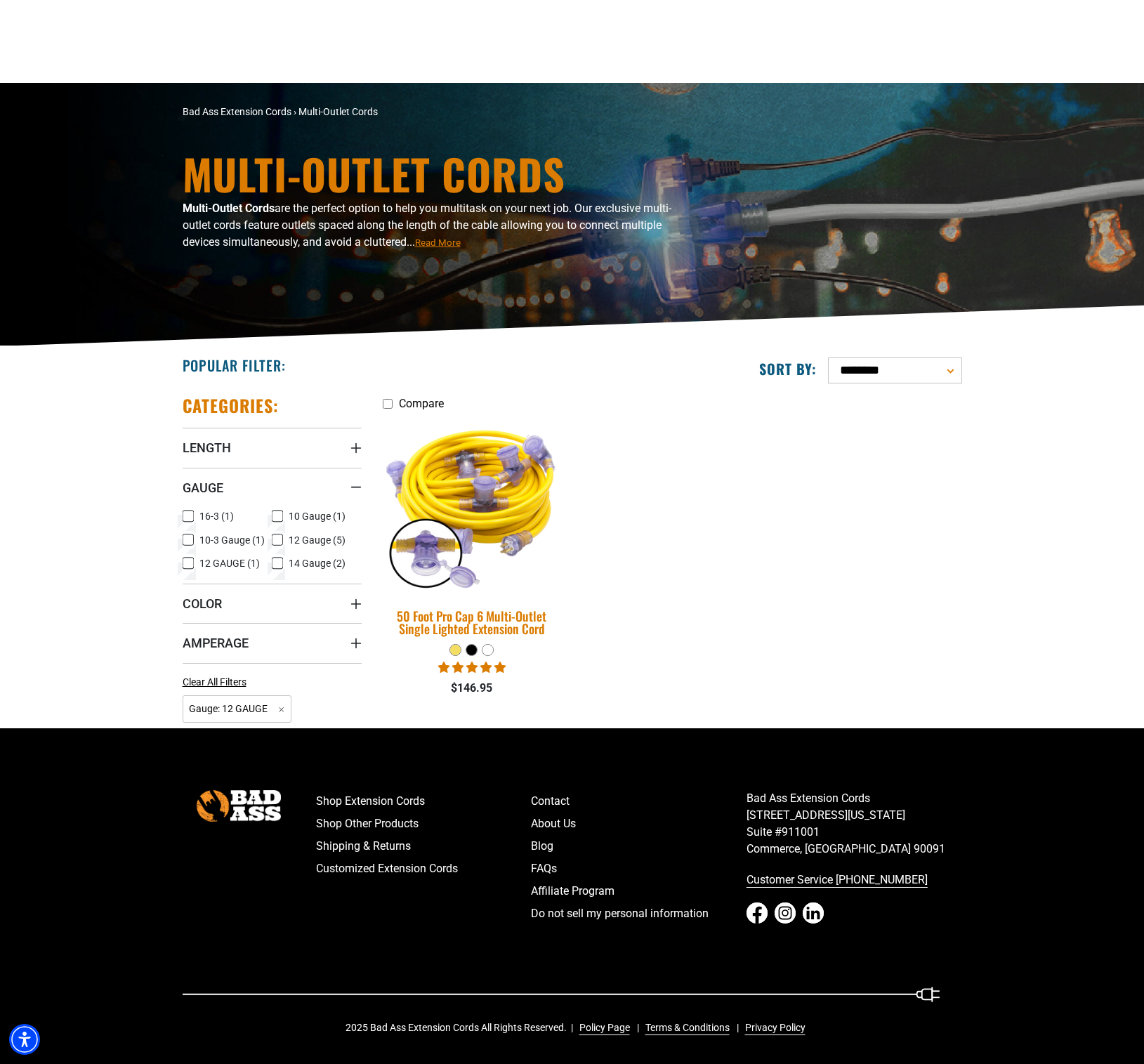
click at [462, 482] on img at bounding box center [472, 504] width 196 height 179
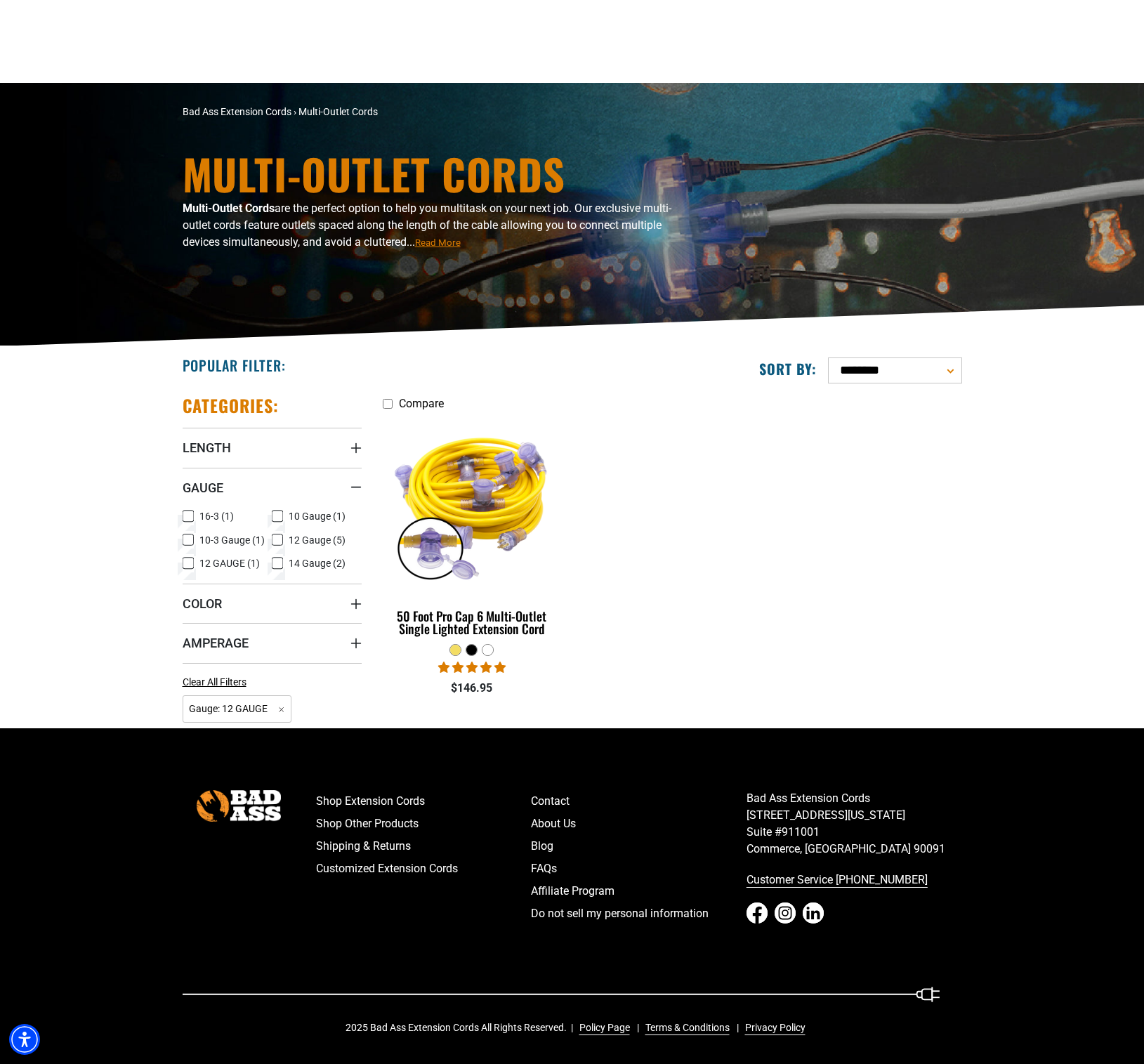
click at [279, 539] on icon at bounding box center [277, 540] width 11 height 18
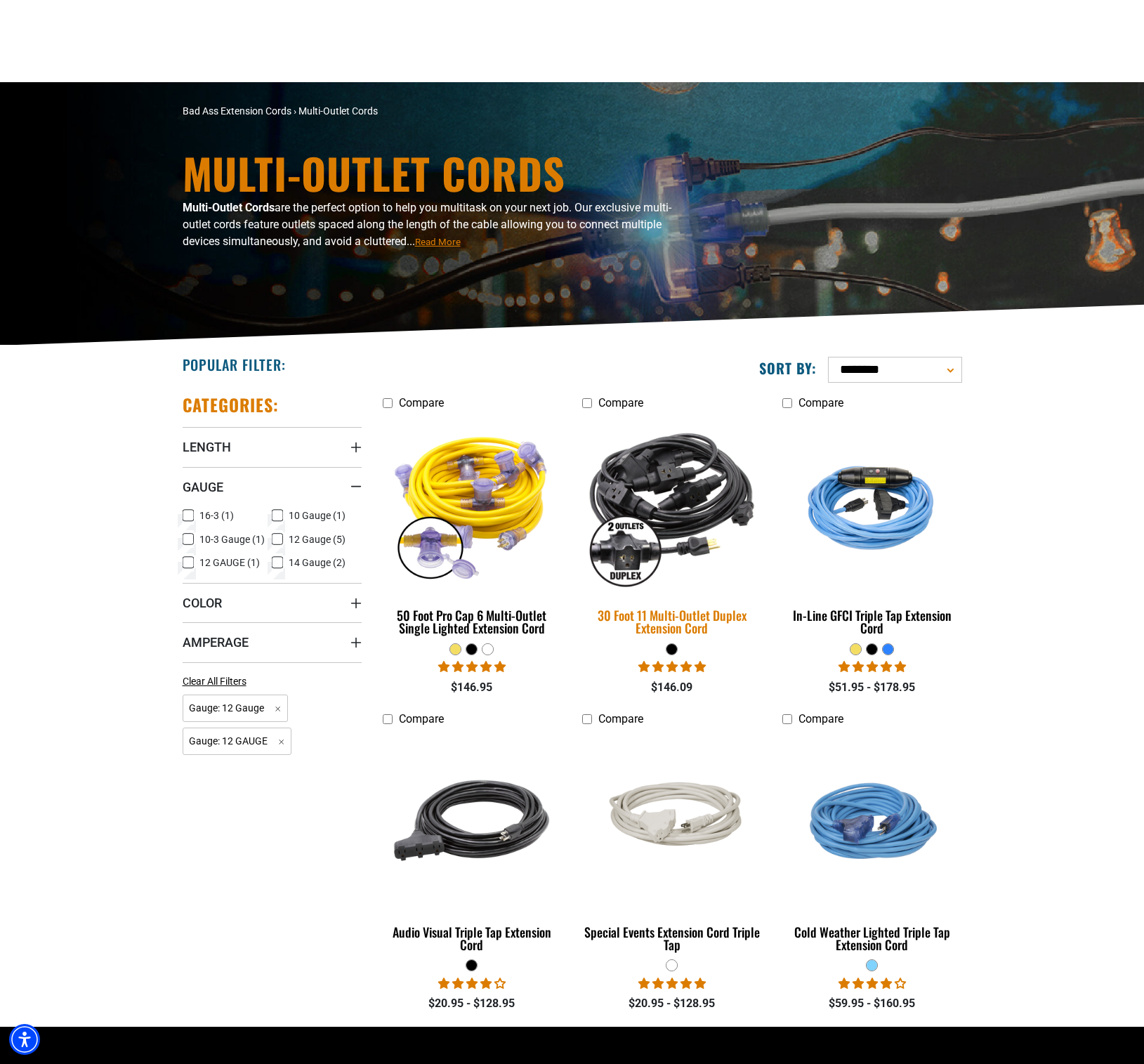
click at [655, 487] on img at bounding box center [672, 504] width 196 height 179
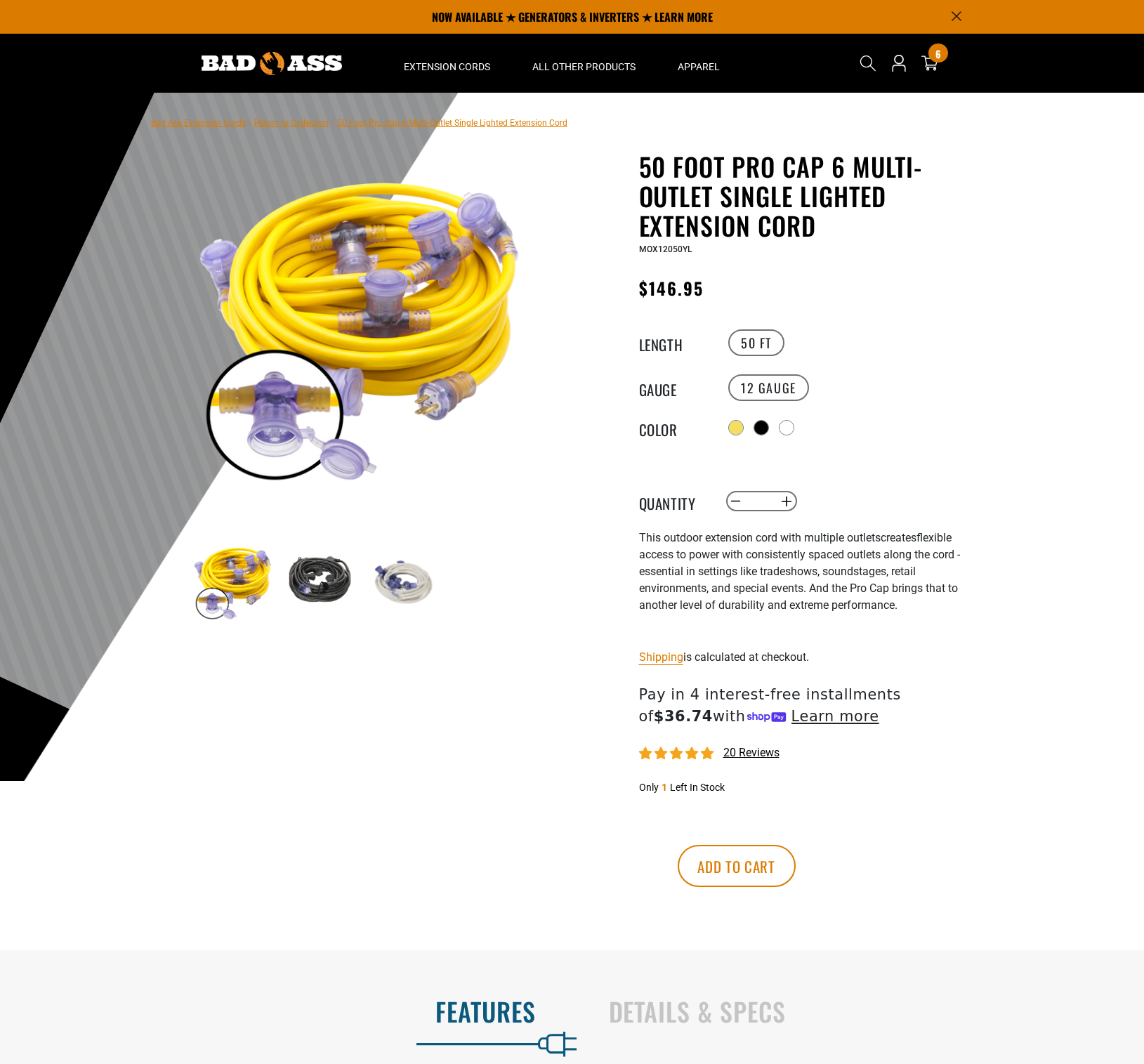
click at [768, 428] on div at bounding box center [761, 428] width 14 height 14
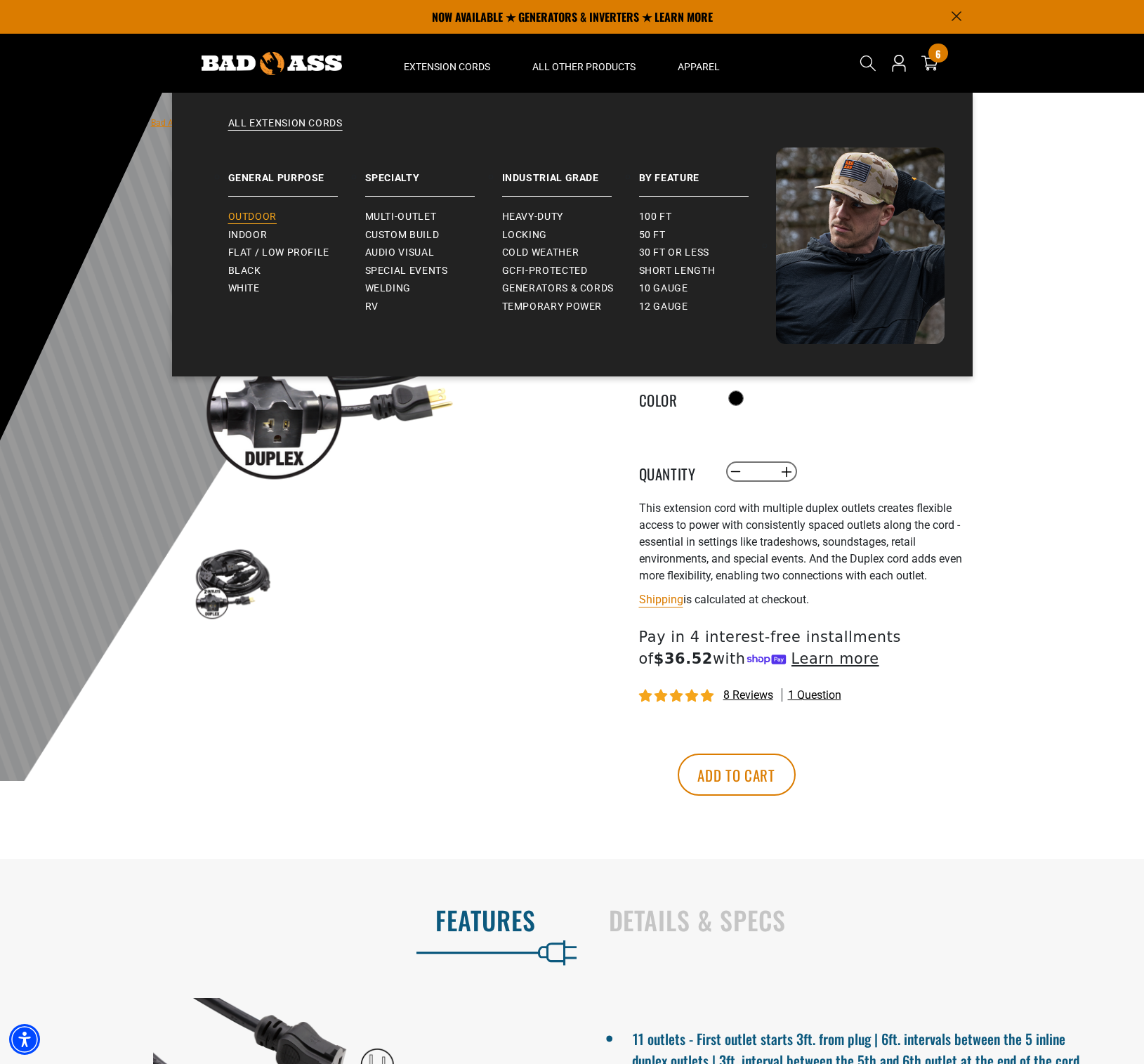
click at [266, 217] on span "Outdoor" at bounding box center [253, 216] width 49 height 13
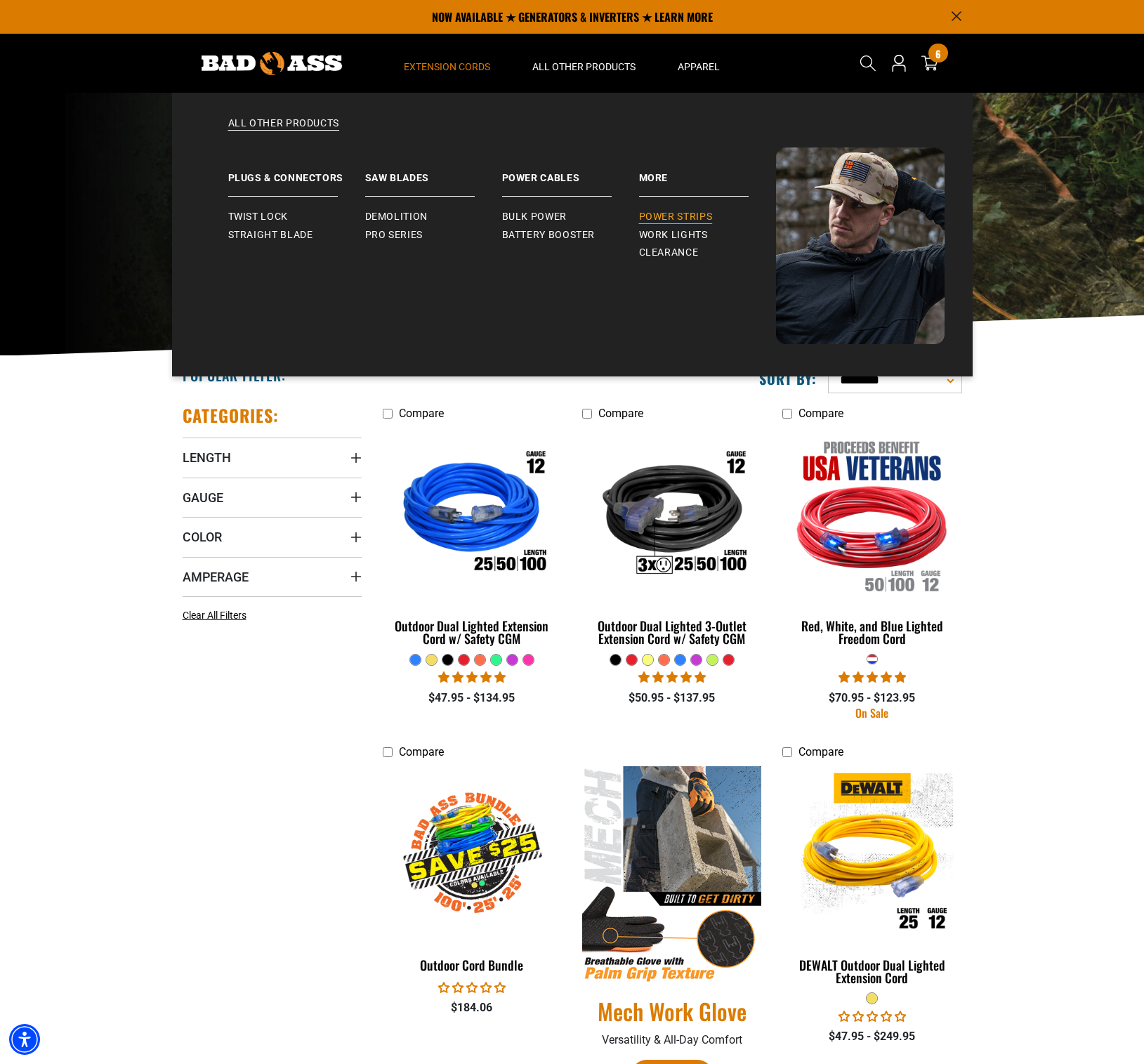
click at [667, 213] on span "Power Strips" at bounding box center [677, 216] width 74 height 13
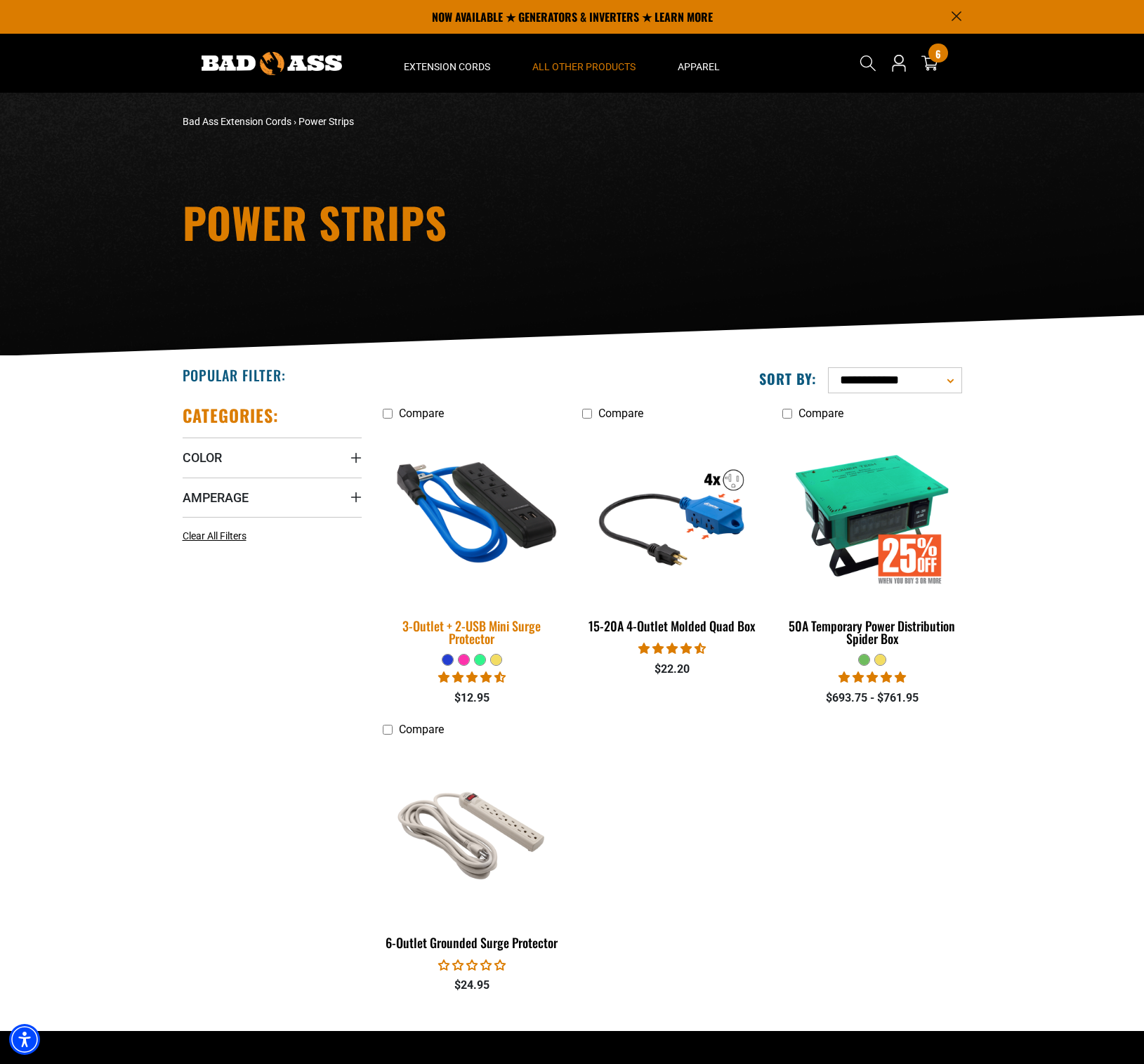
click at [496, 481] on img at bounding box center [472, 514] width 196 height 179
click at [508, 524] on img at bounding box center [472, 514] width 196 height 179
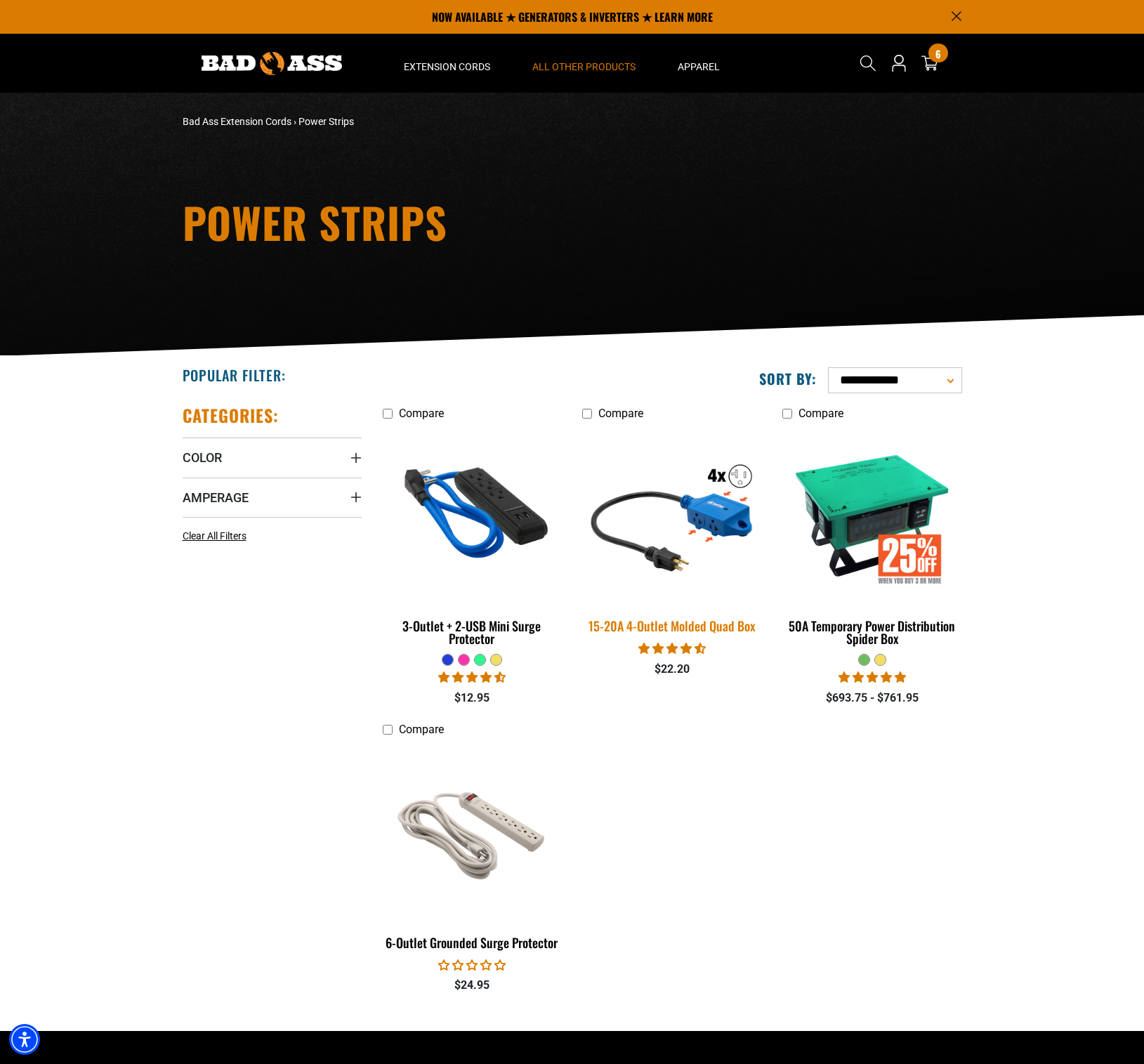
click at [706, 501] on img at bounding box center [672, 514] width 196 height 179
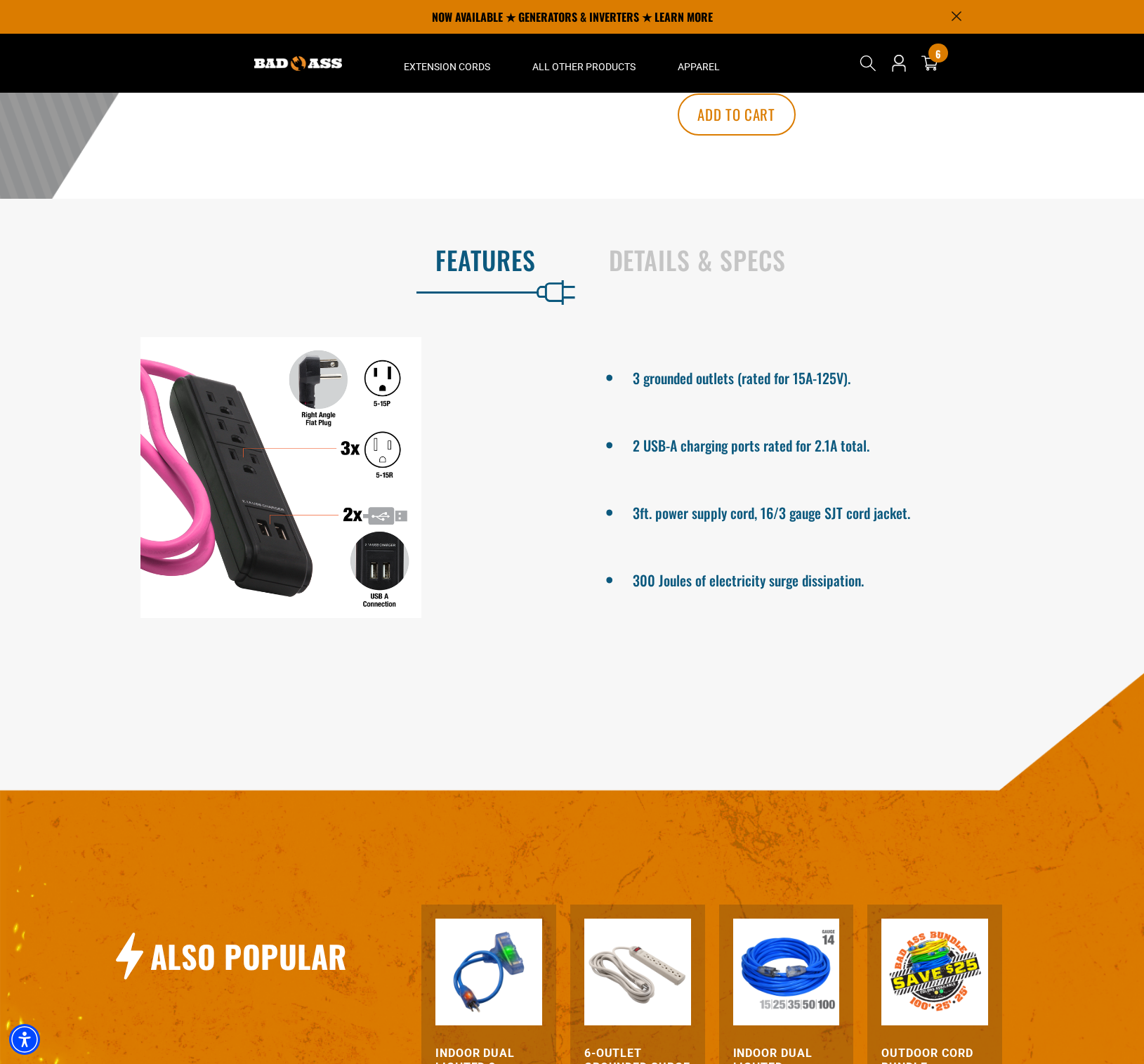
scroll to position [529, 0]
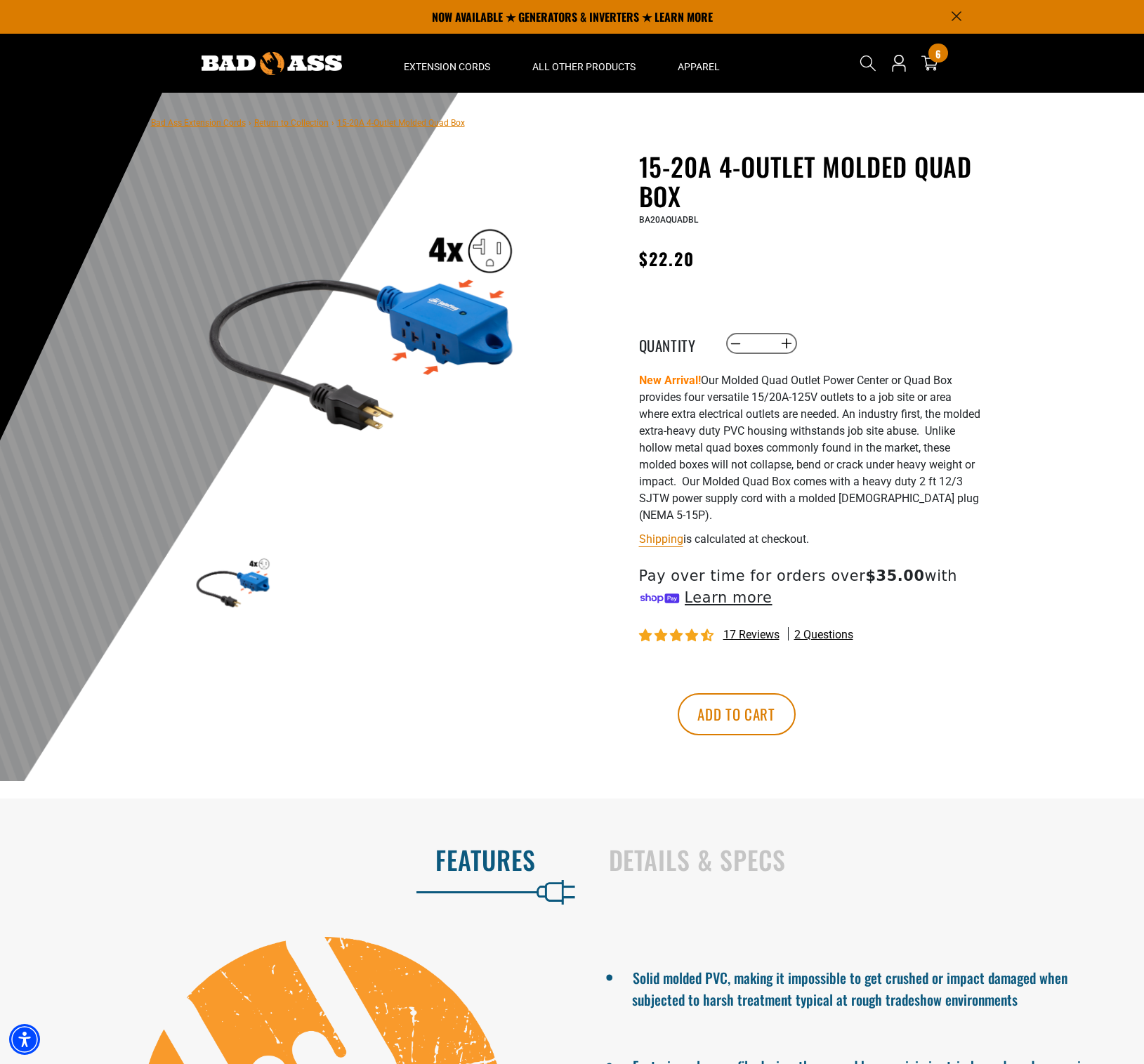
click at [437, 301] on img at bounding box center [362, 323] width 338 height 338
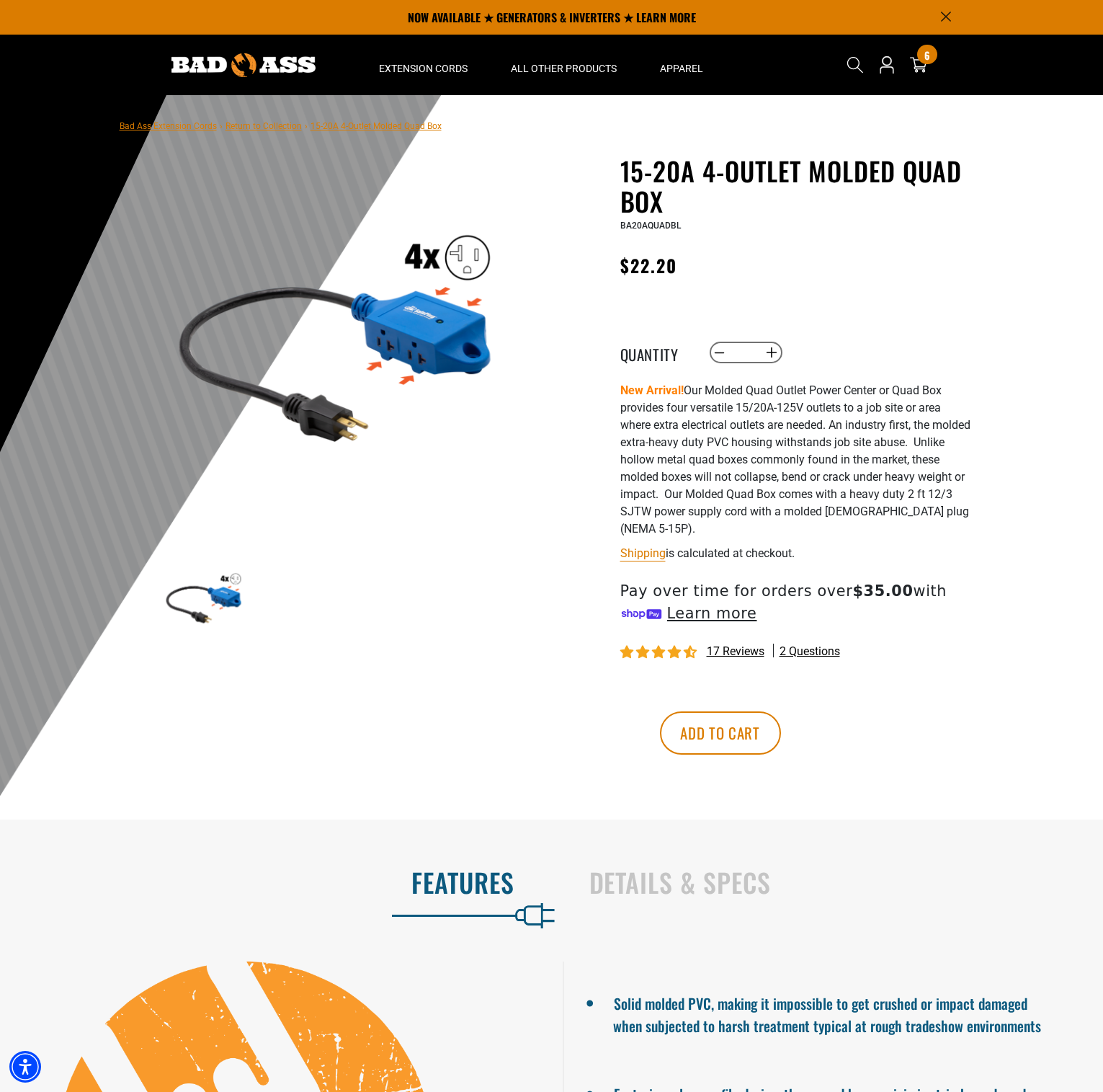
click at [770, 353] on button "Increase quantity for 15-20A 4-Outlet Molded Quad Box" at bounding box center [770, 352] width 22 height 24
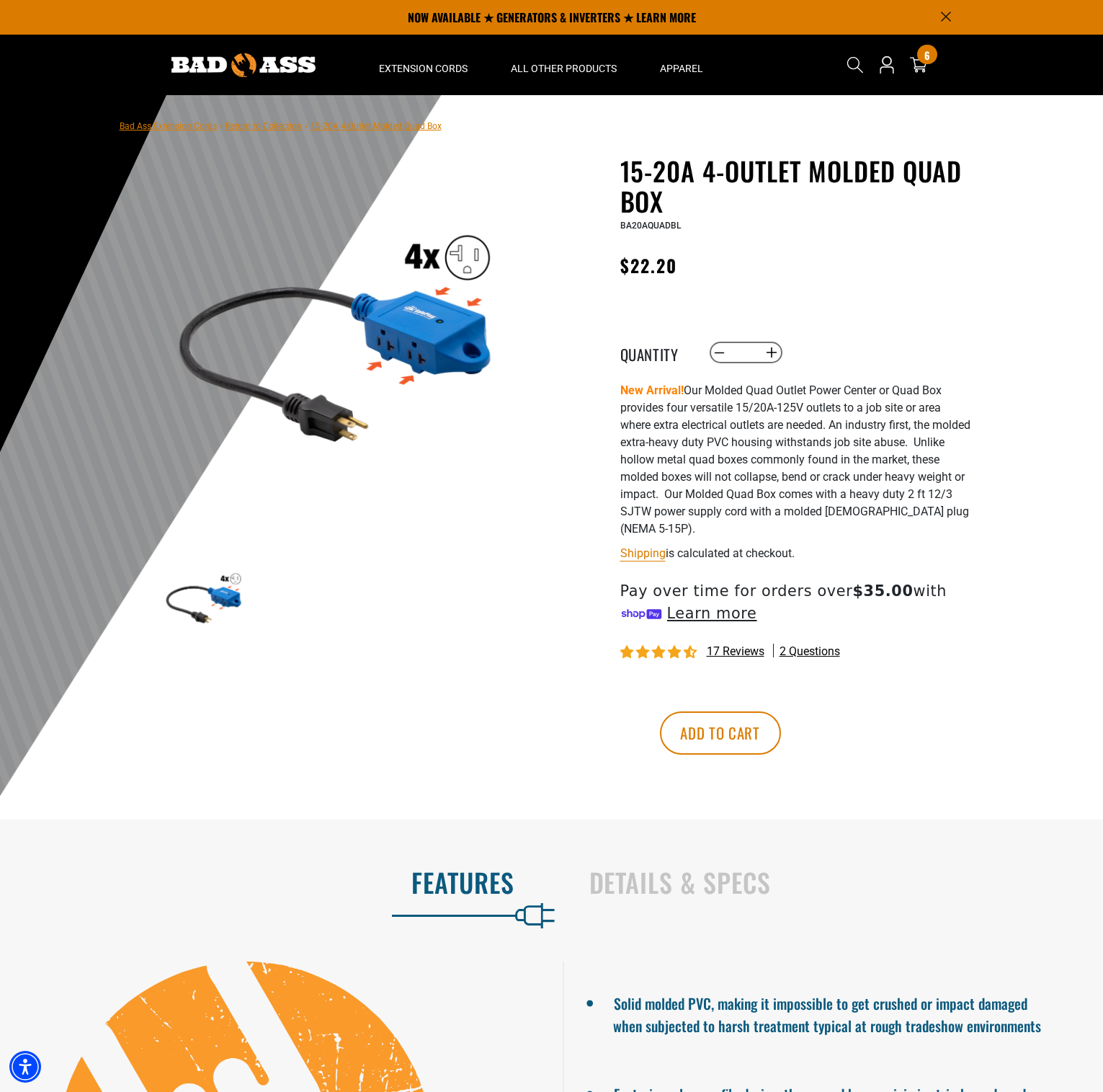
click at [770, 353] on button "Increase quantity for 15-20A 4-Outlet Molded Quad Box" at bounding box center [770, 352] width 22 height 24
type input "**"
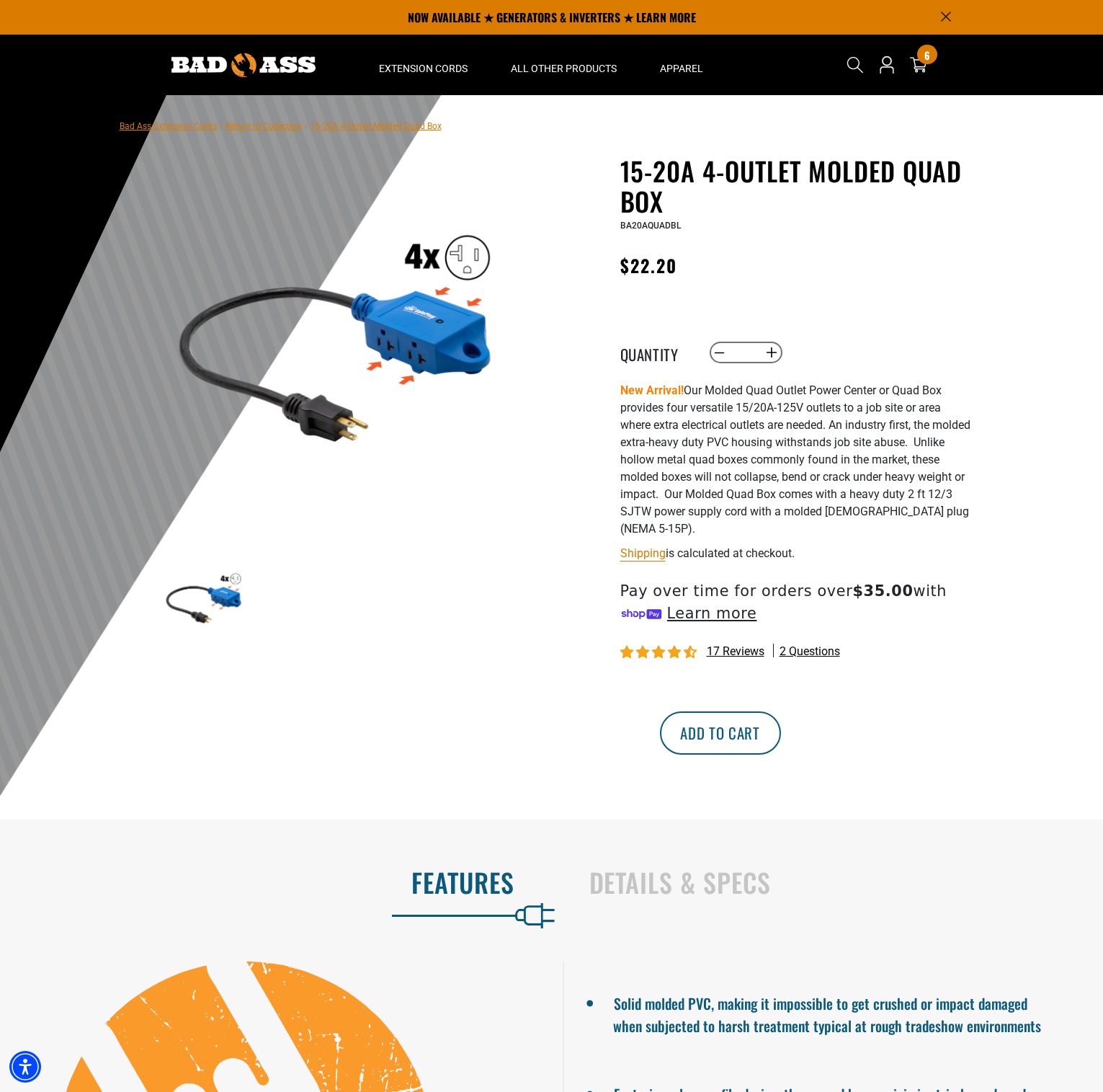
click at [781, 737] on button "Add to cart" at bounding box center [720, 733] width 121 height 43
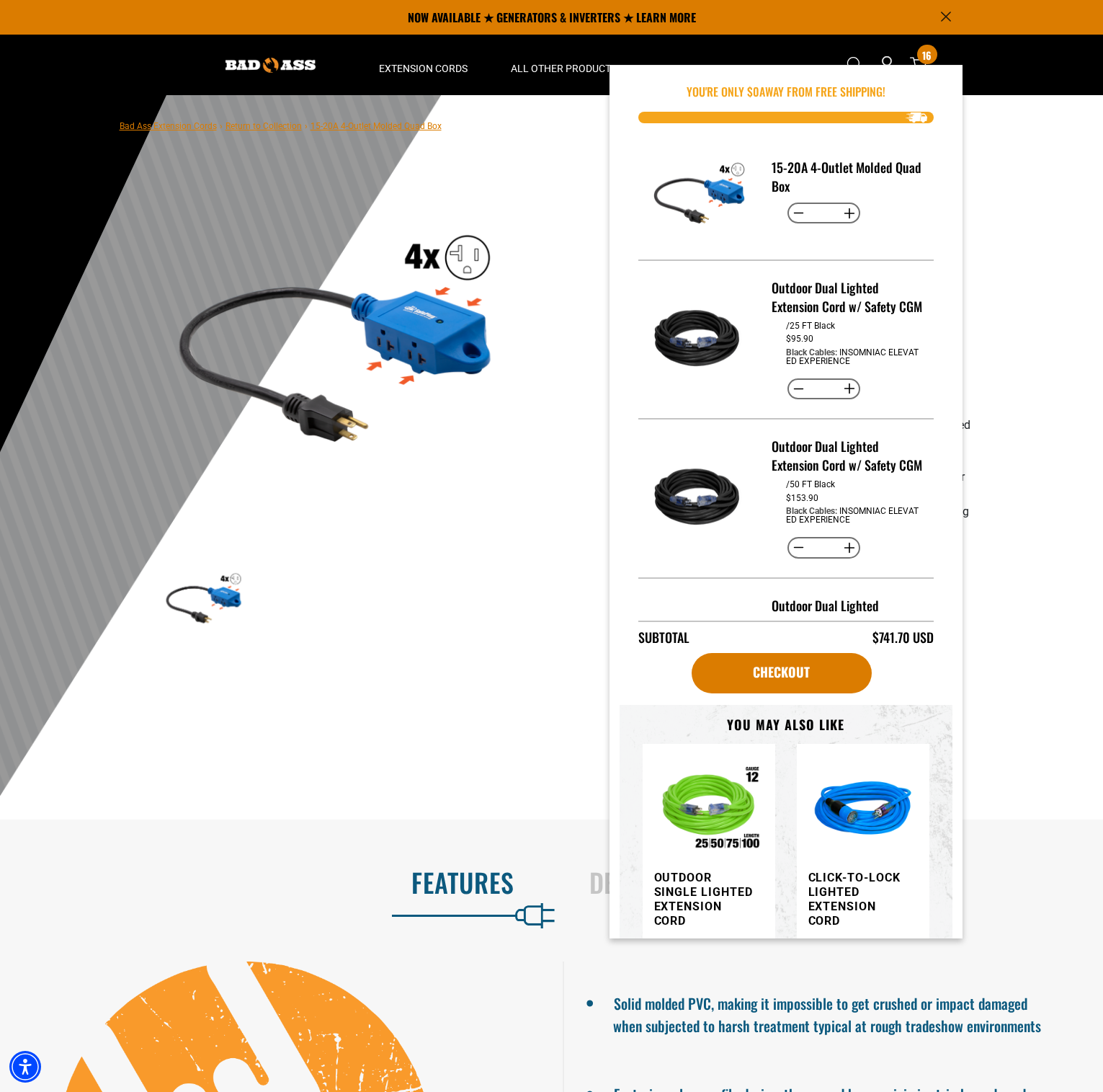
click at [439, 689] on main-product-gallery "1 of 1 Previous Next Previous Next 1" at bounding box center [336, 434] width 411 height 558
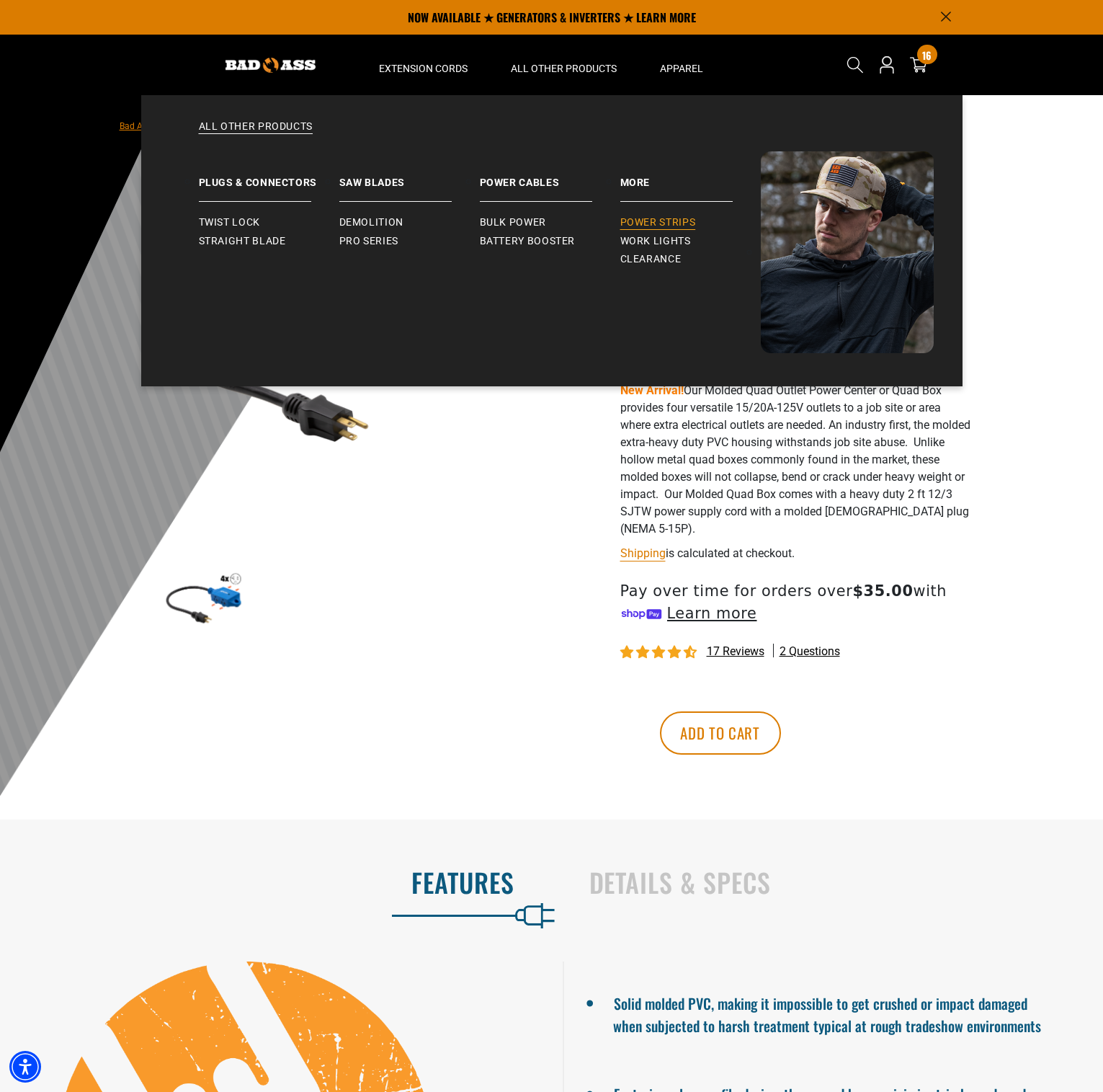
click at [630, 225] on span "Power Strips" at bounding box center [658, 222] width 76 height 13
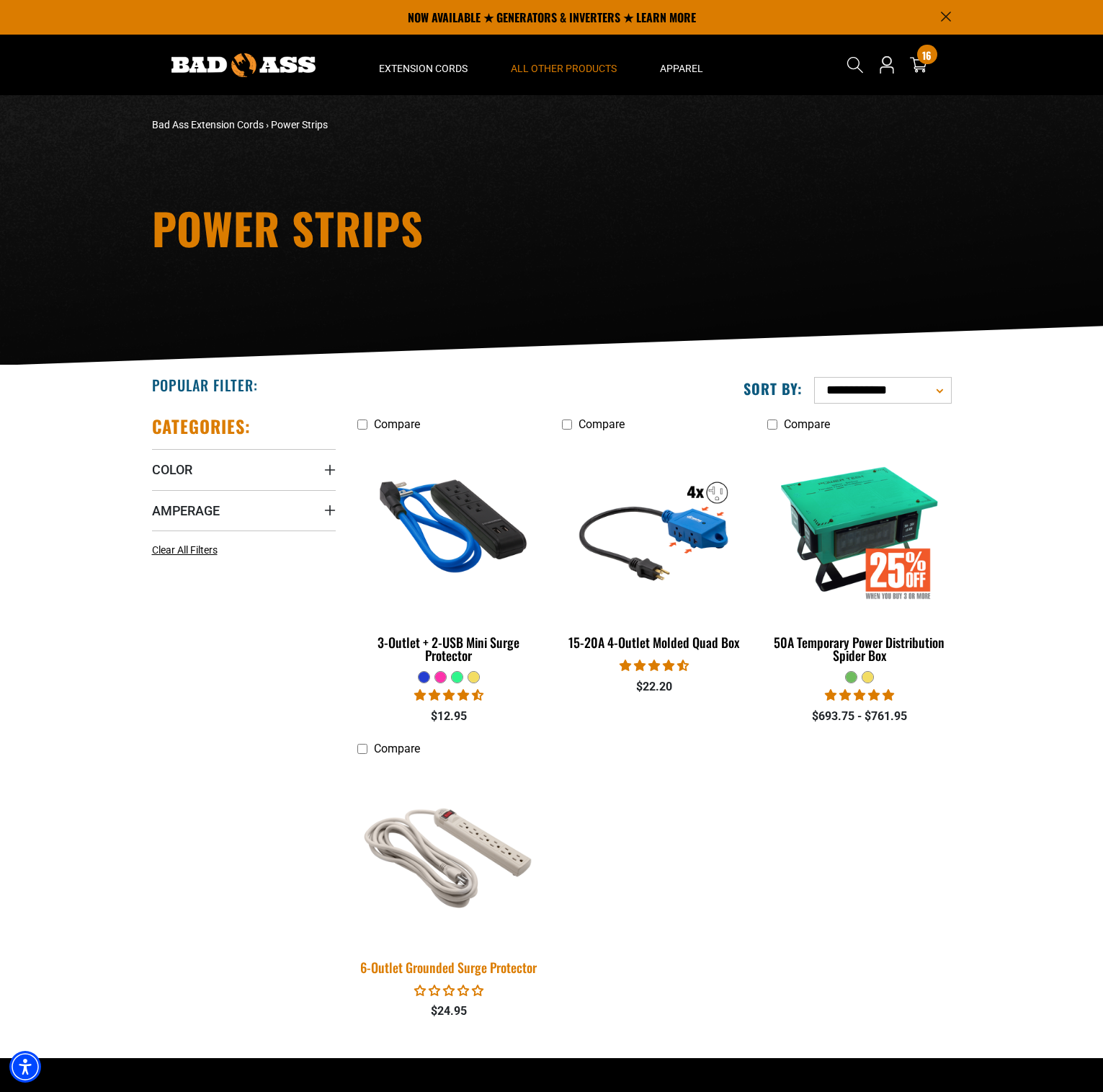
click at [464, 866] on img at bounding box center [448, 853] width 202 height 184
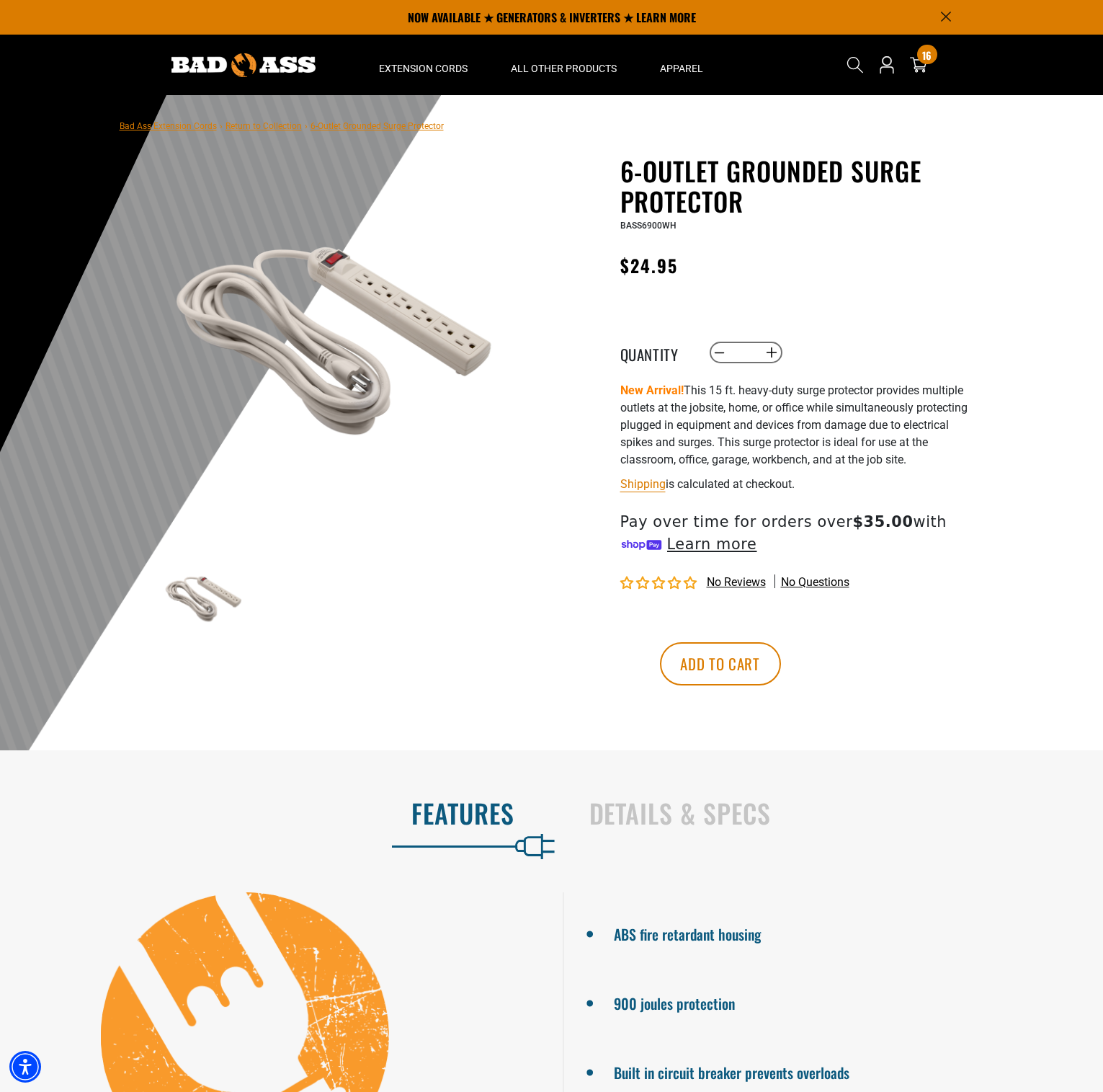
click at [357, 327] on img at bounding box center [336, 332] width 347 height 347
